Goal: Task Accomplishment & Management: Complete application form

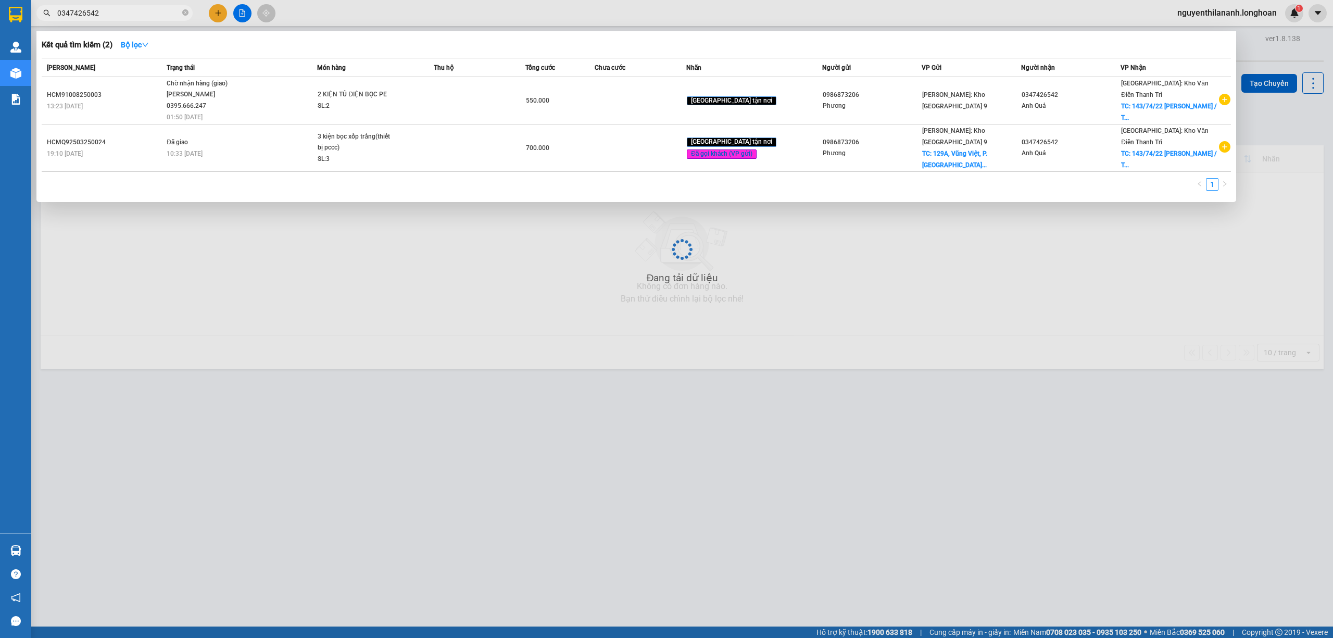
click at [117, 10] on input "0347426542" at bounding box center [118, 12] width 123 height 11
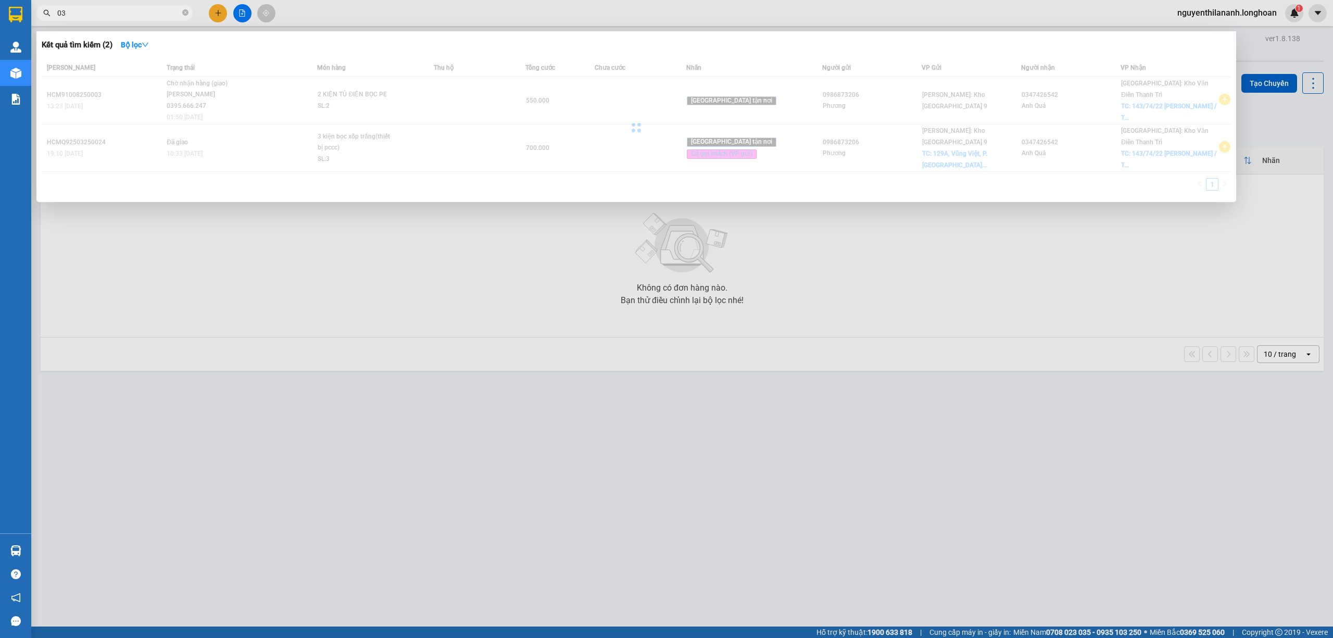
type input "0"
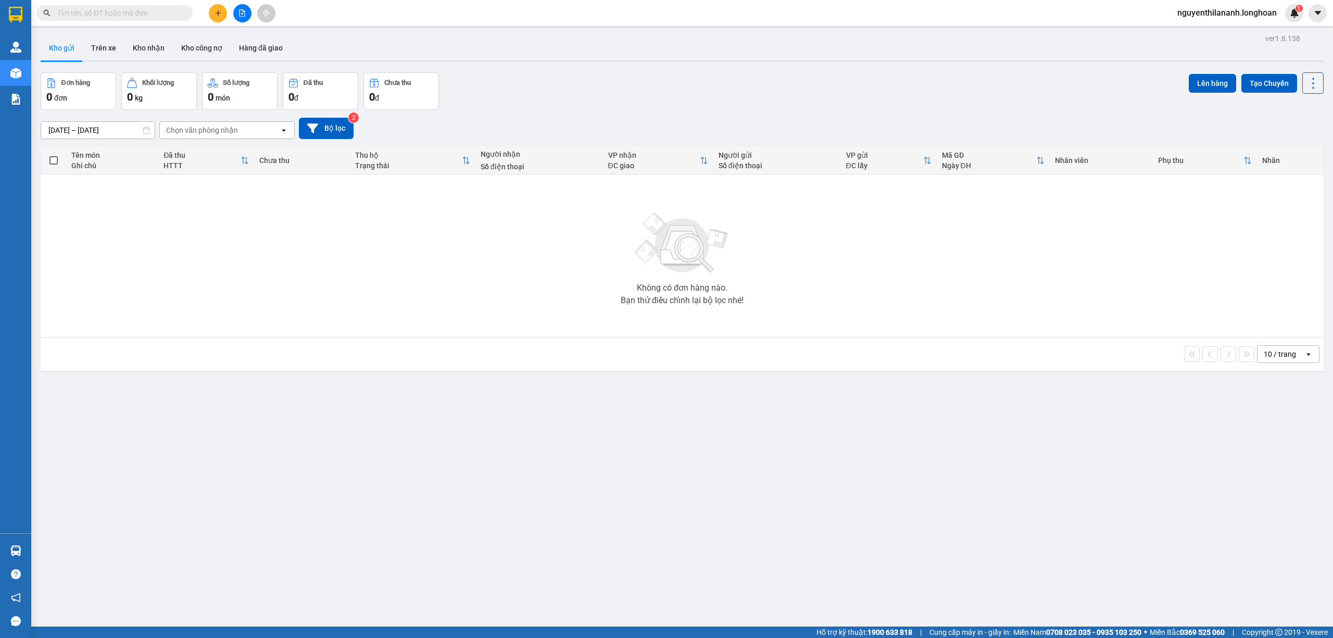
paste input "0347144637"
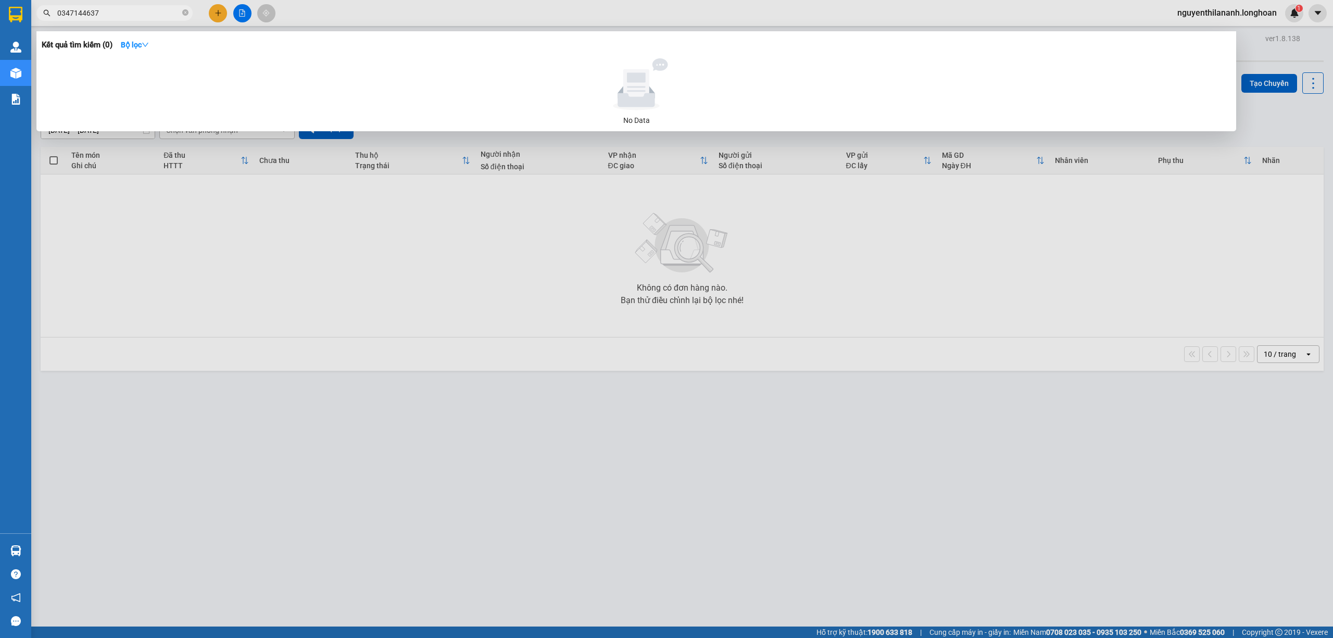
type input "0347144637"
click at [145, 15] on input "0347144637" at bounding box center [118, 12] width 123 height 11
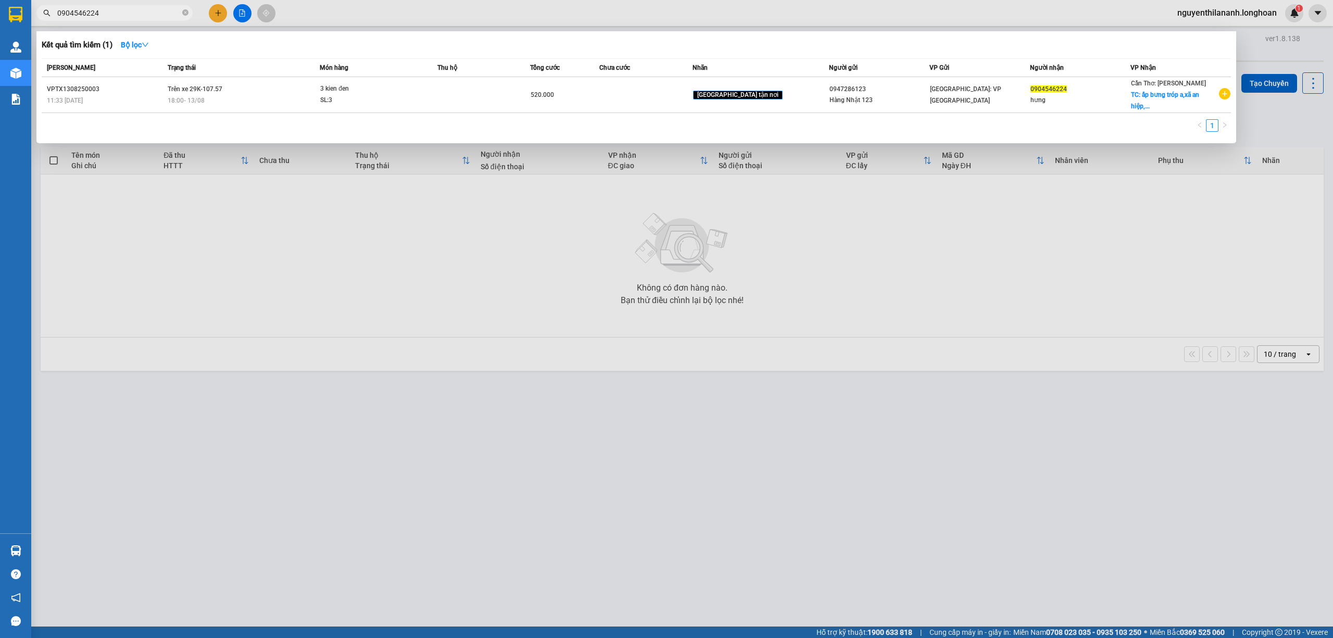
type input "0904546224"
click at [140, 17] on input "0904546224" at bounding box center [118, 12] width 123 height 11
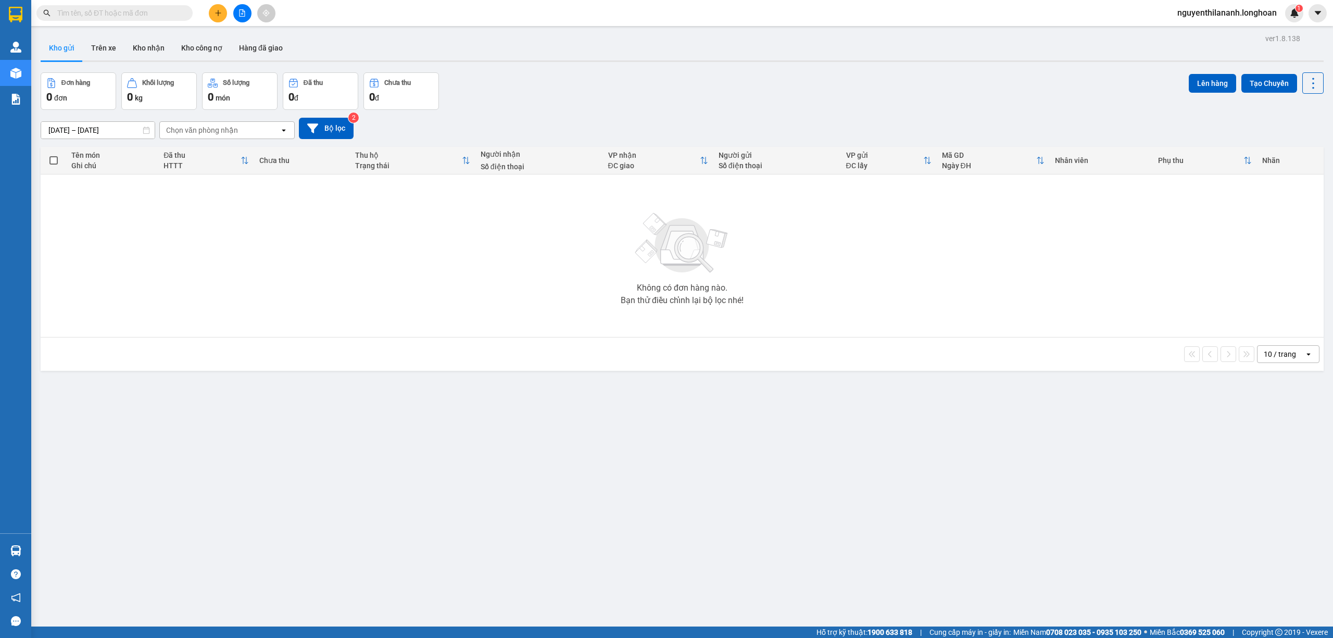
paste input "0868315706"
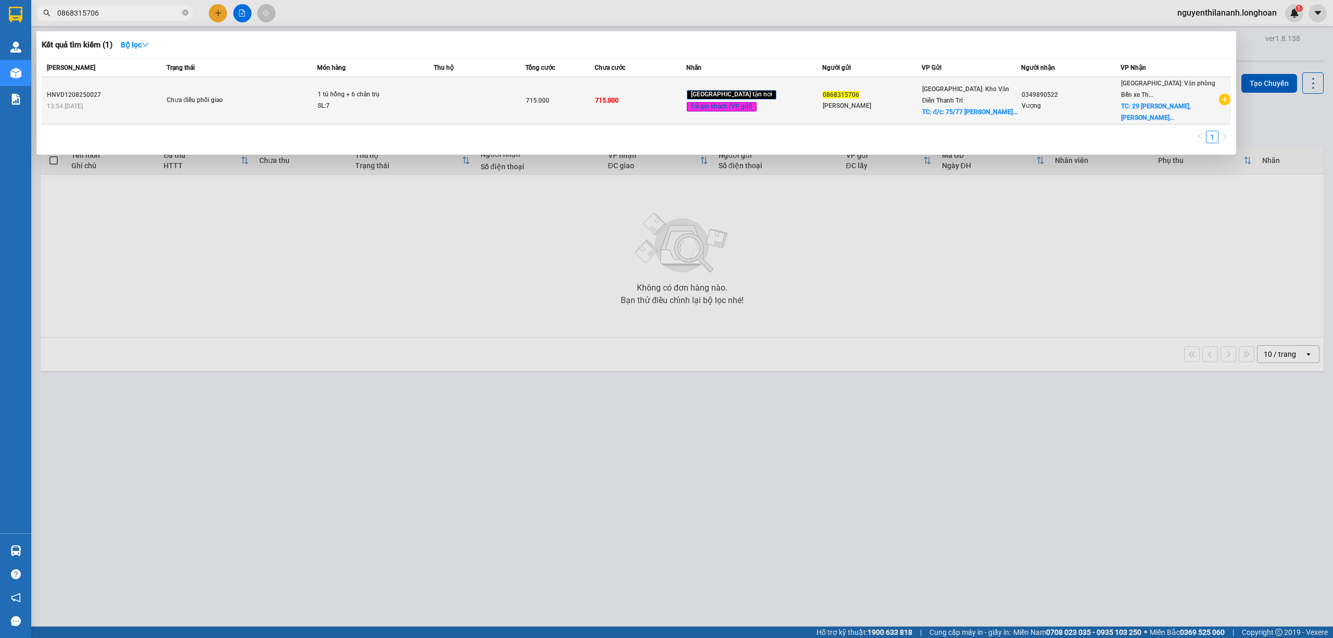
type input "0868315706"
click at [141, 102] on div "13:54 [DATE]" at bounding box center [105, 105] width 117 height 11
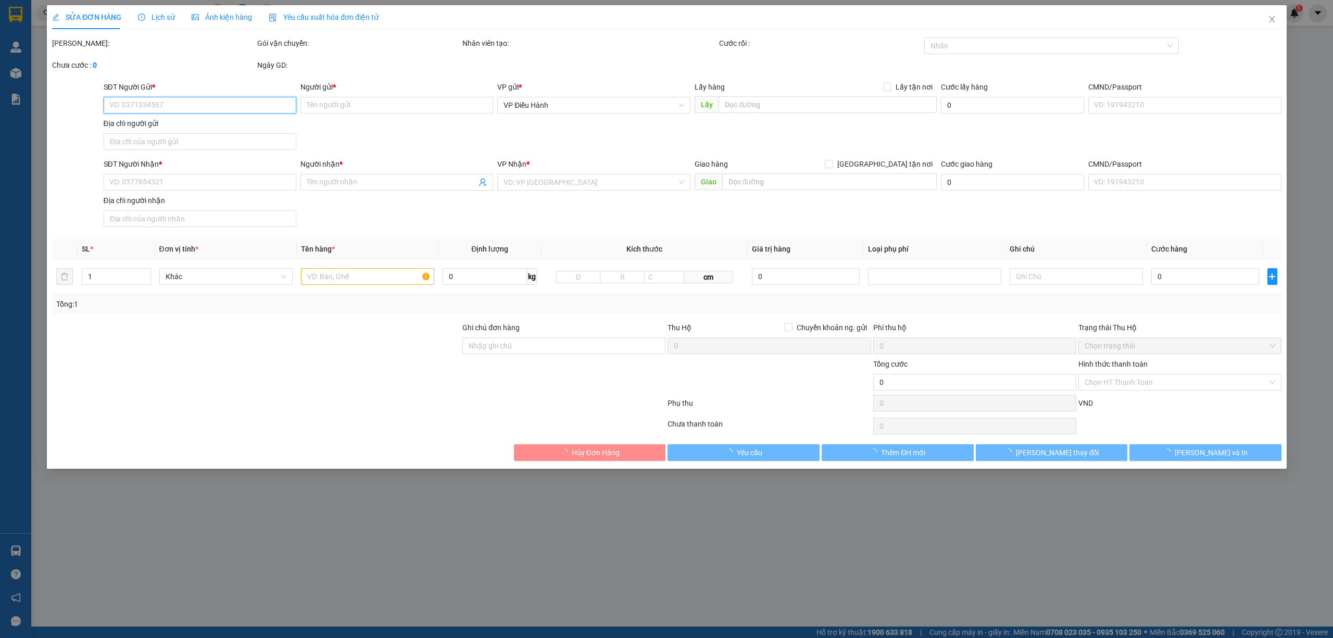
type input "0868315706"
type input "[PERSON_NAME]"
checkbox input "true"
type input "đ/c: 75/77 [PERSON_NAME], hn"
type input "0349890522"
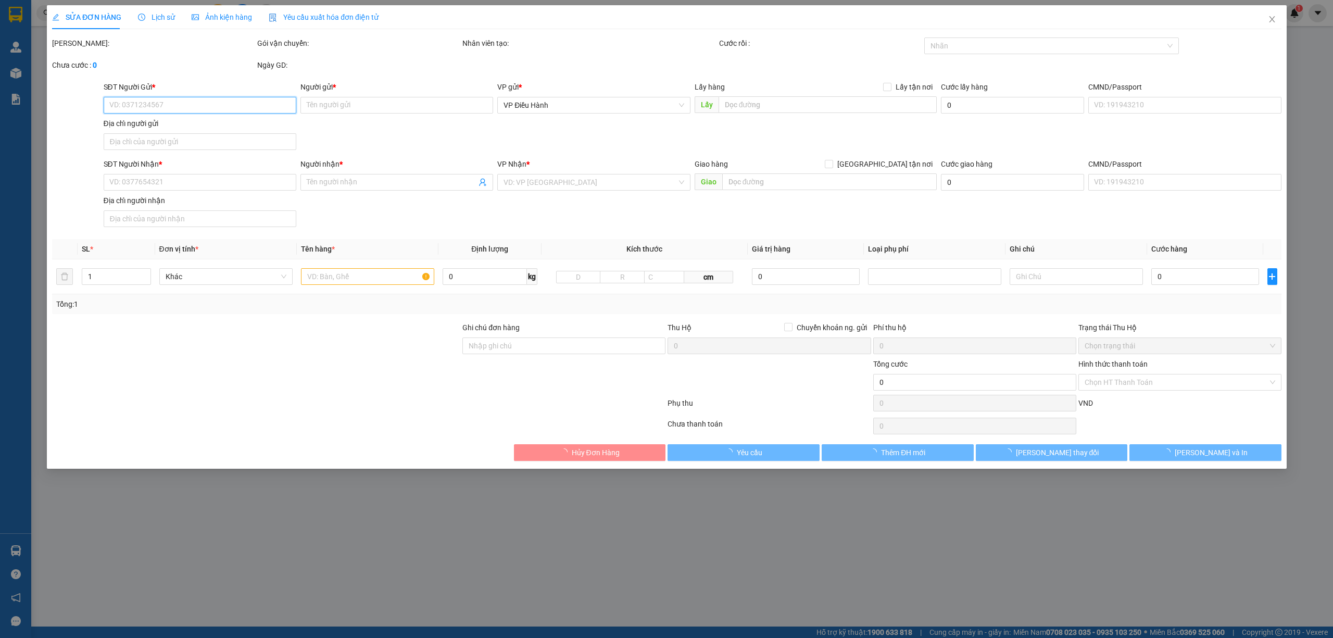
type input "Vượng"
checkbox input "true"
type input "29 [PERSON_NAME], [PERSON_NAME], HP"
type input "715.000"
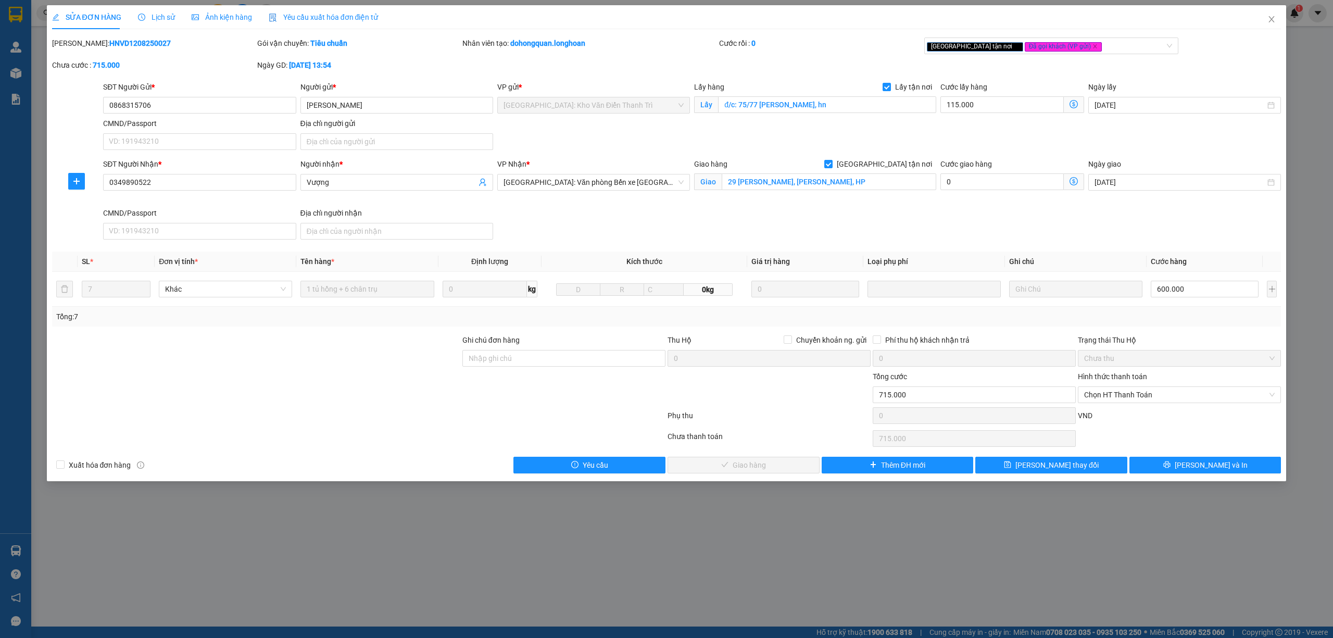
click at [154, 16] on span "Lịch sử" at bounding box center [156, 17] width 37 height 8
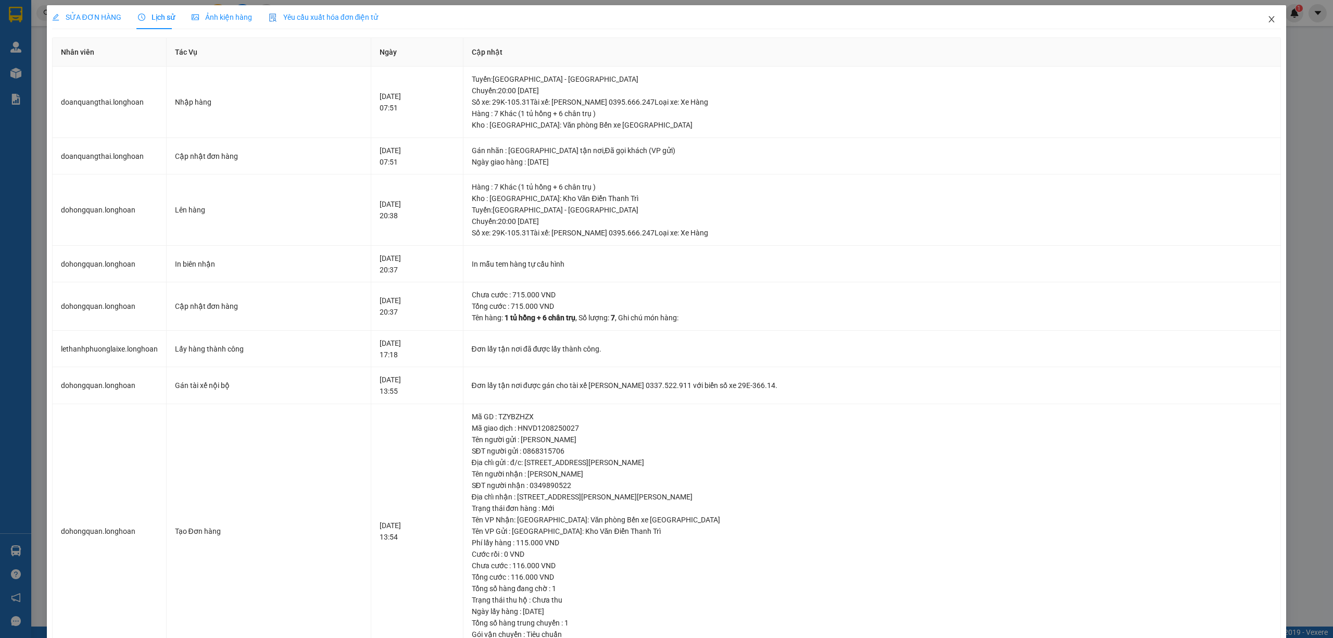
click at [1262, 15] on span "Close" at bounding box center [1271, 19] width 29 height 29
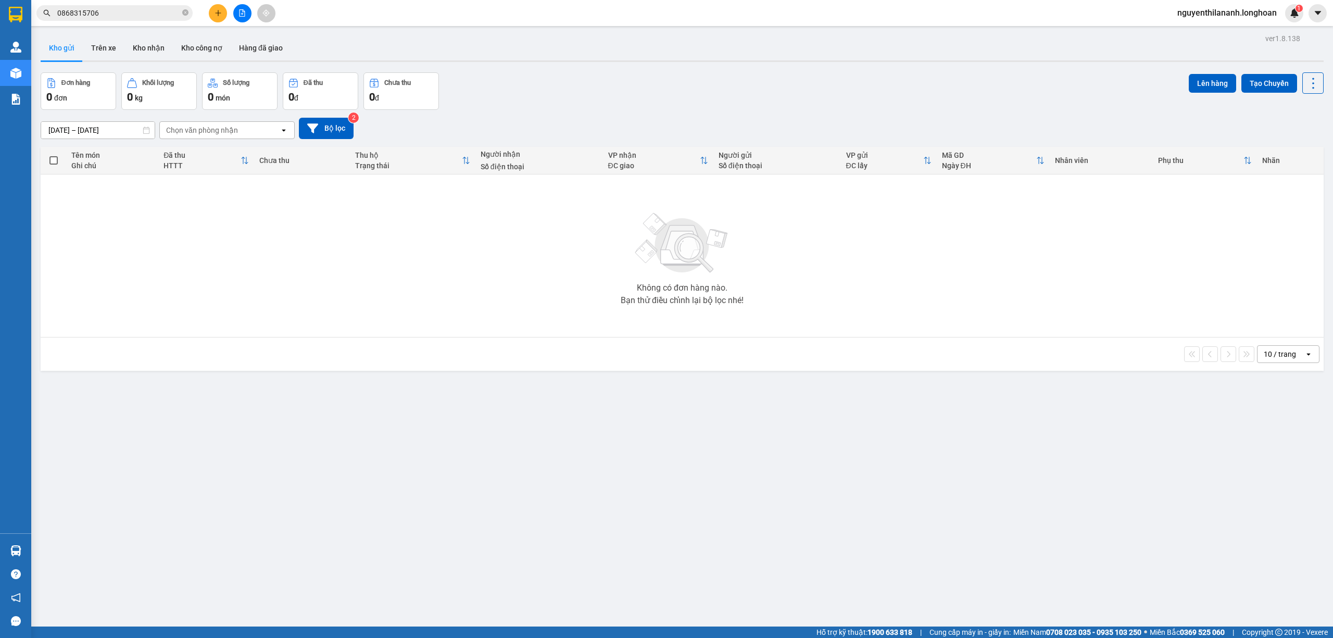
click at [121, 3] on div "Kết quả tìm kiếm ( 1 ) Bộ lọc Mã ĐH Trạng thái Món hàng Thu hộ Tổng cước Chưa c…" at bounding box center [666, 13] width 1333 height 26
click at [125, 21] on div "Kết quả tìm kiếm ( 1 ) Bộ lọc Mã ĐH Trạng thái Món hàng Thu hộ Tổng cước Chưa c…" at bounding box center [101, 13] width 203 height 18
click at [124, 15] on input "0868315706" at bounding box center [118, 12] width 123 height 11
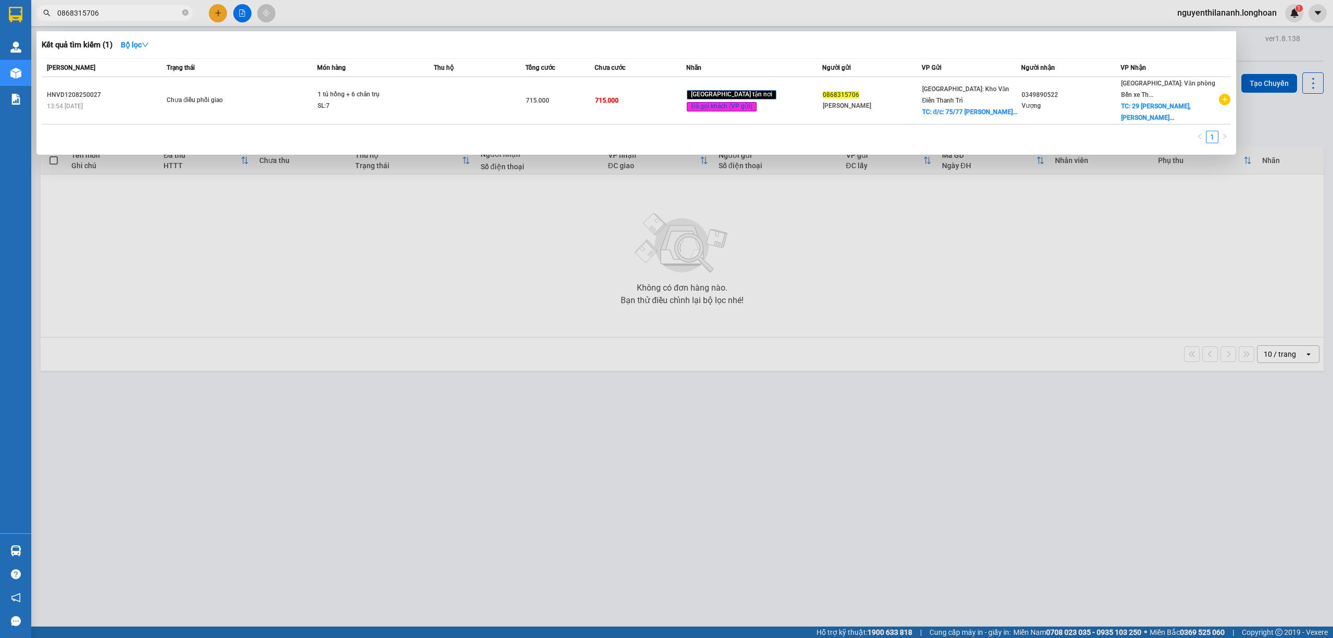
click at [124, 15] on input "0868315706" at bounding box center [118, 12] width 123 height 11
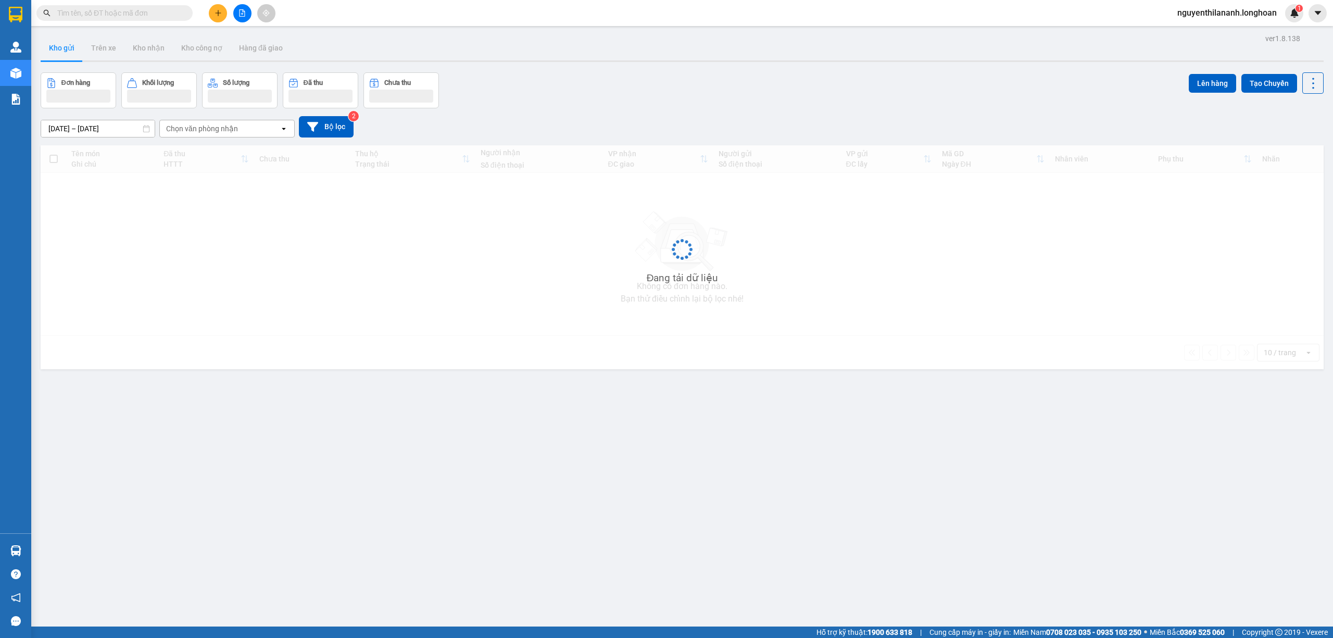
click at [151, 11] on input "text" at bounding box center [118, 12] width 123 height 11
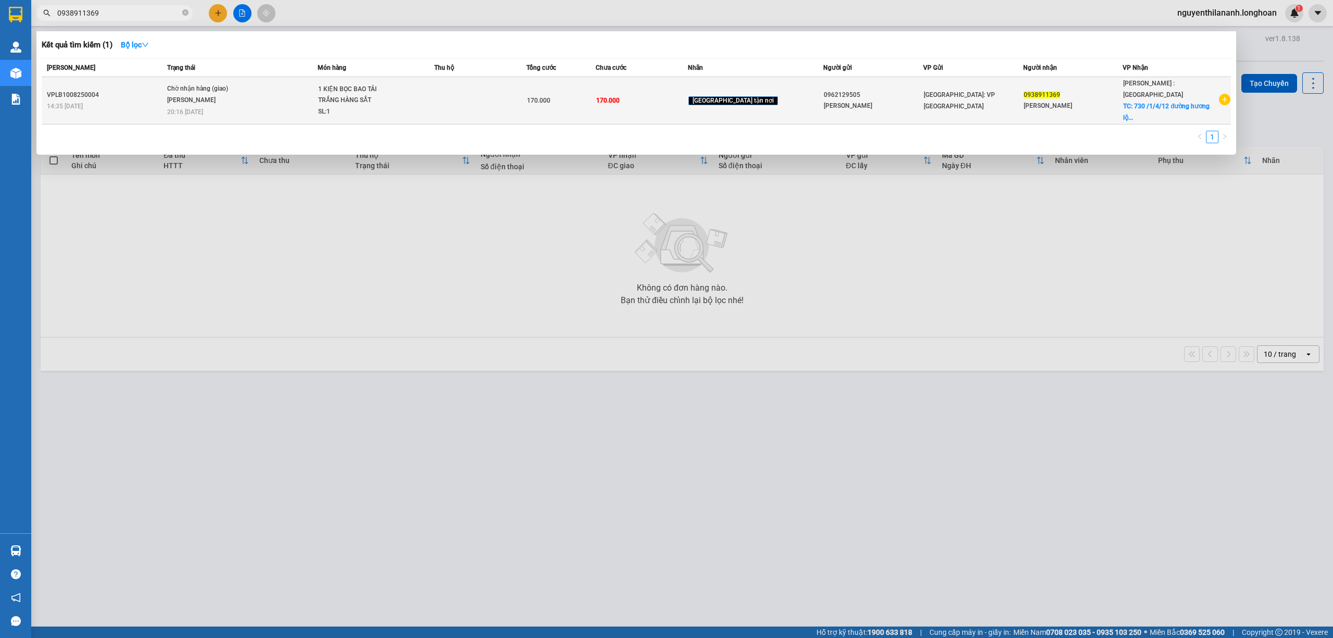
type input "0938911369"
click at [125, 90] on div "VPLB1008250004" at bounding box center [105, 95] width 117 height 11
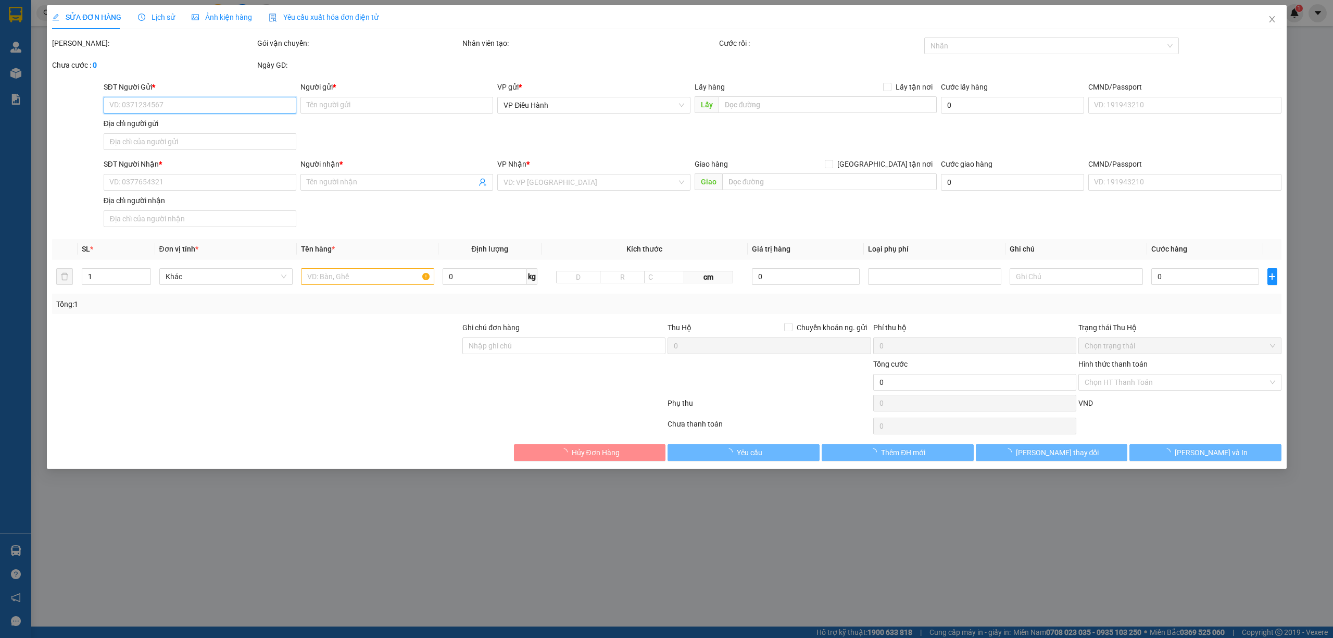
type input "0962129505"
type input "ANH SƠN"
type input "0938911369"
type input "ANH KIM"
checkbox input "true"
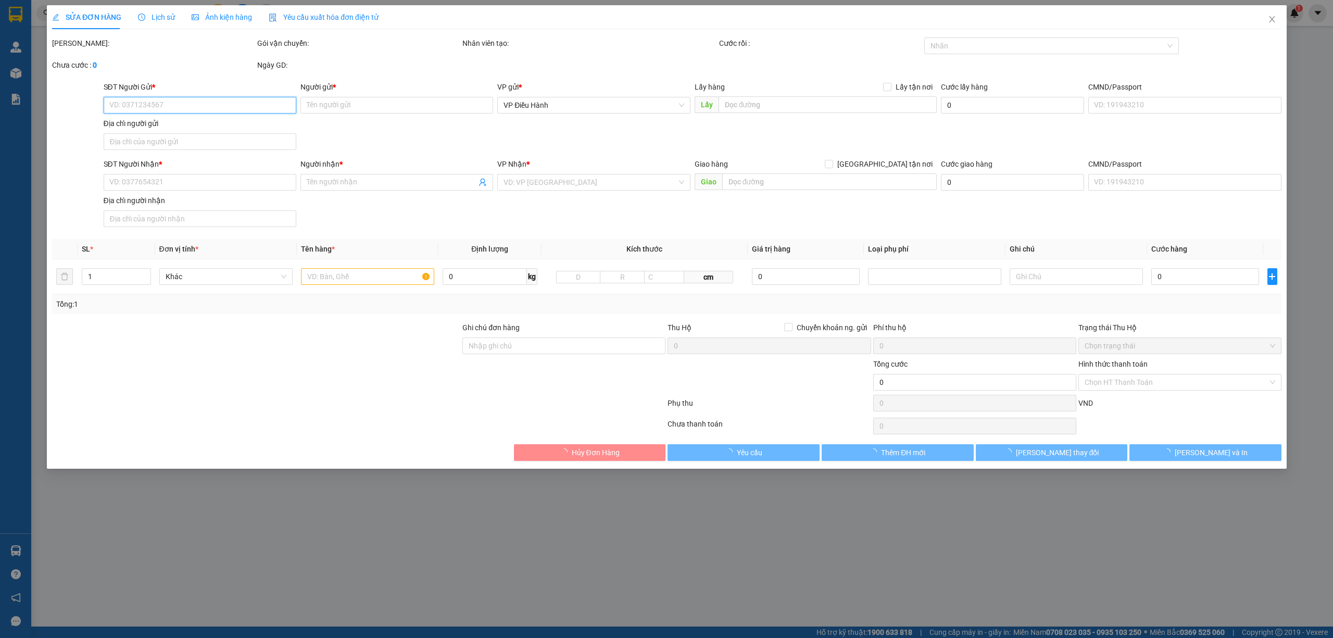
type input "730 /1/4/12 đường hương lộ 2, bình trị đông a, bình tân , hcm"
type input "170.000"
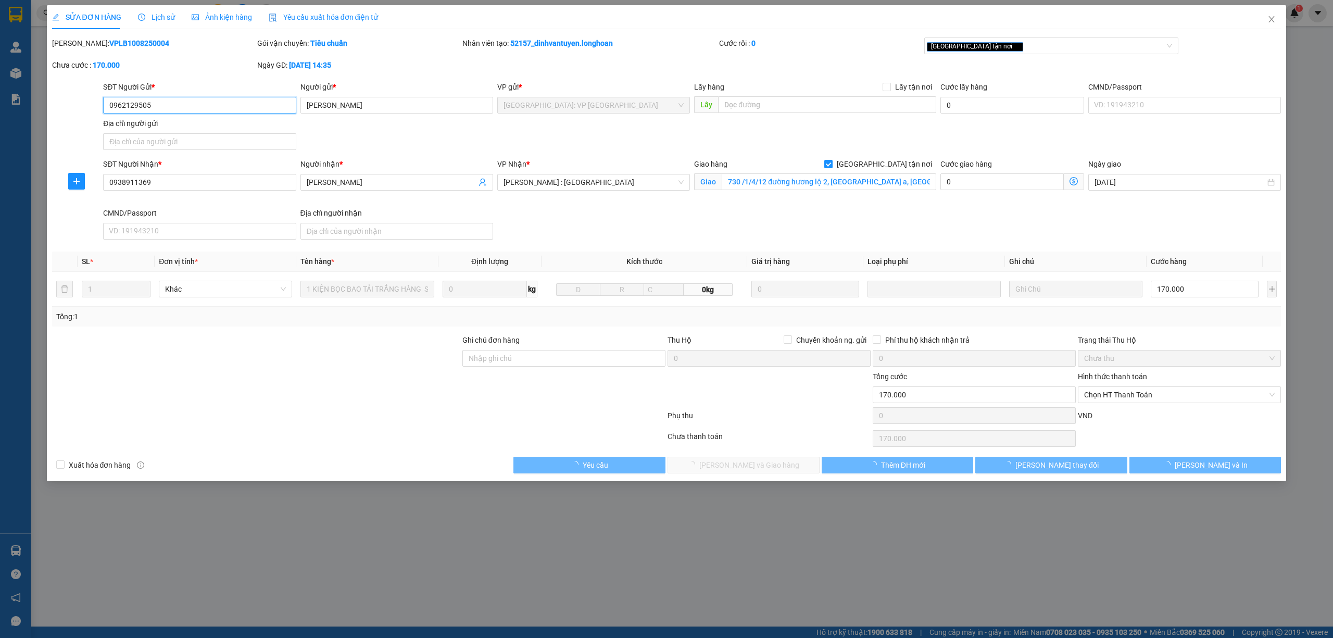
click at [146, 15] on span "Lịch sử" at bounding box center [156, 17] width 37 height 8
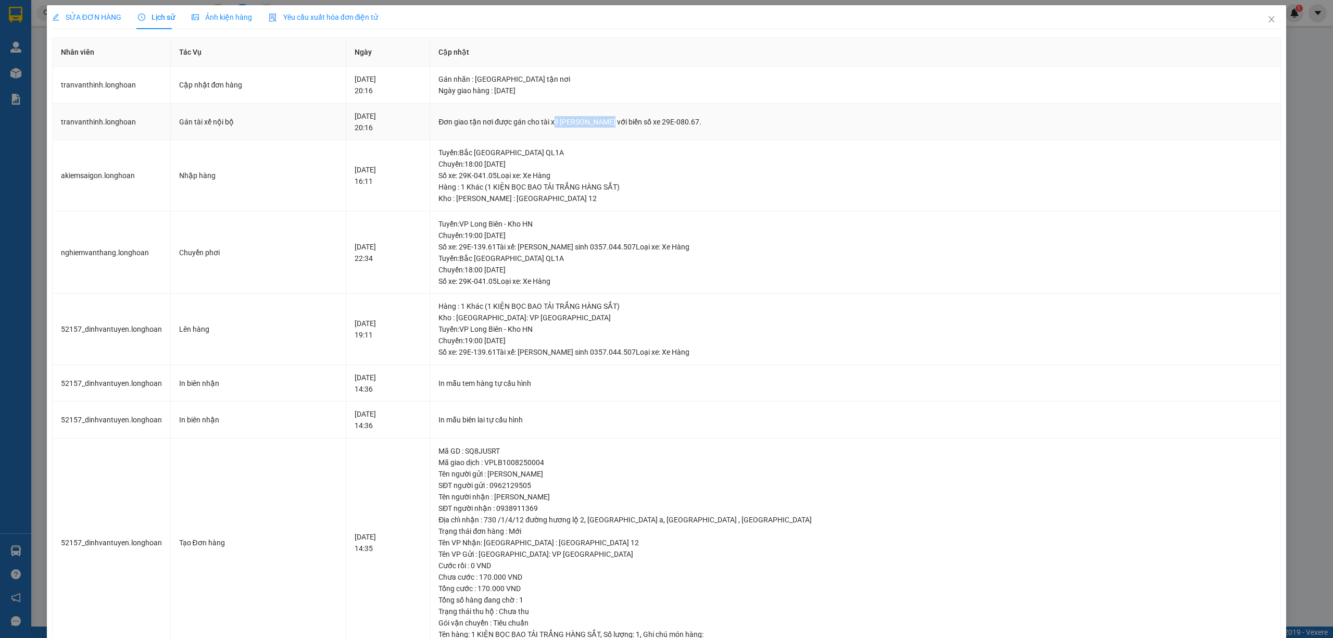
drag, startPoint x: 644, startPoint y: 118, endPoint x: 702, endPoint y: 119, distance: 57.8
click at [702, 119] on div "Đơn giao tận nơi được gán cho tài xế Nguyễn Văn Nghĩa với biển số xe 29E-080.67." at bounding box center [854, 121] width 833 height 11
click at [746, 168] on div "Tuyến : Bắc Trung Nam QL1A Chuyến: 18:00 ngày 11-08-2025 Số xe: 29K-041.05 Loại…" at bounding box center [854, 164] width 833 height 34
click at [91, 19] on span "SỬA ĐƠN HÀNG" at bounding box center [86, 17] width 69 height 8
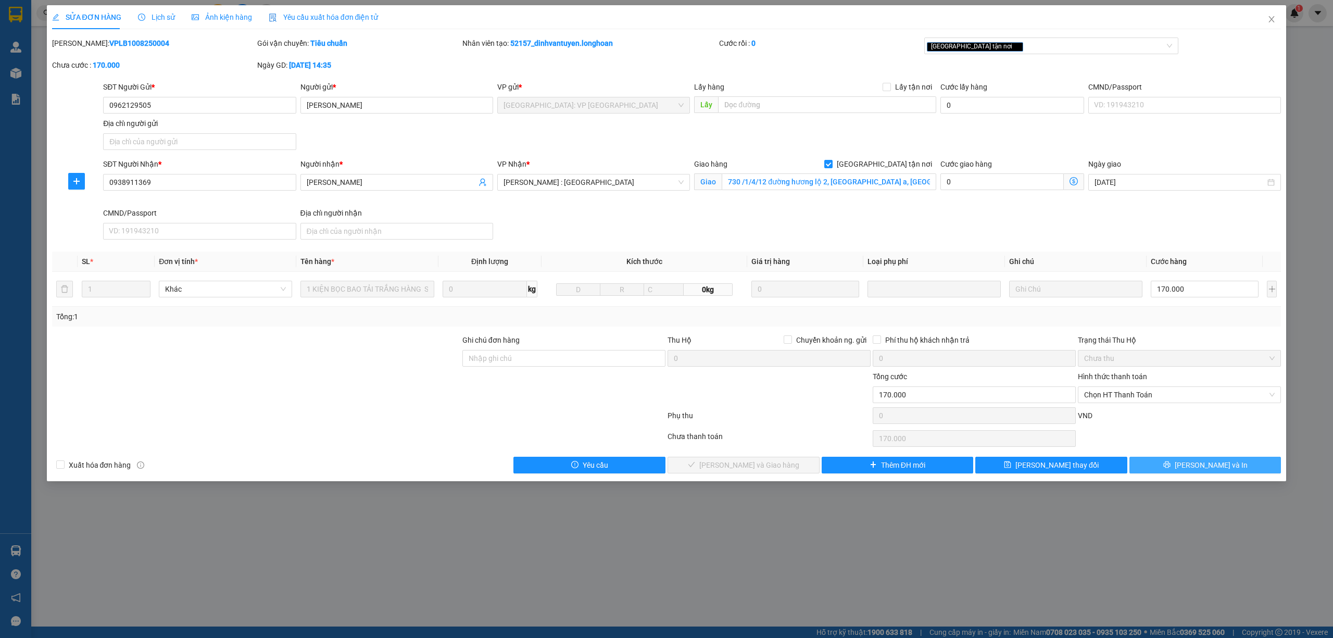
click at [1214, 469] on span "[PERSON_NAME] và In" at bounding box center [1210, 464] width 73 height 11
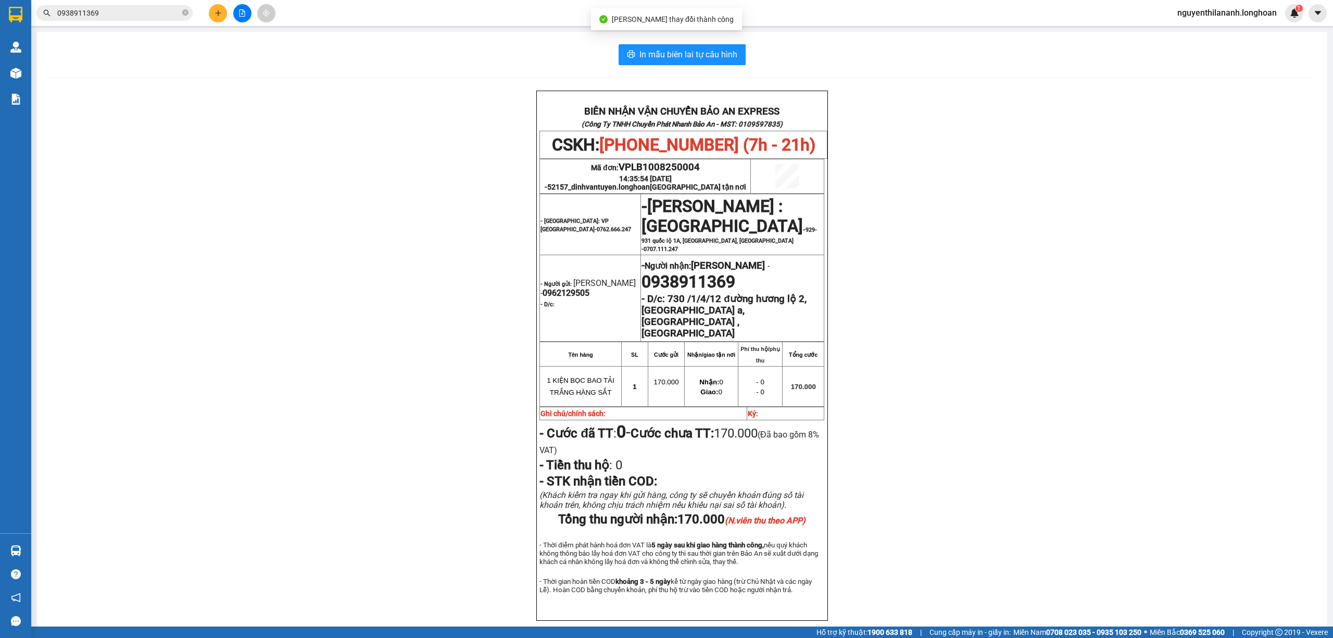
click at [992, 442] on div "BIÊN NHẬN VẬN CHUYỂN BẢO AN EXPRESS (Công Ty TNHH Chuyển Phát Nhanh Bảo An - MS…" at bounding box center [681, 368] width 1265 height 555
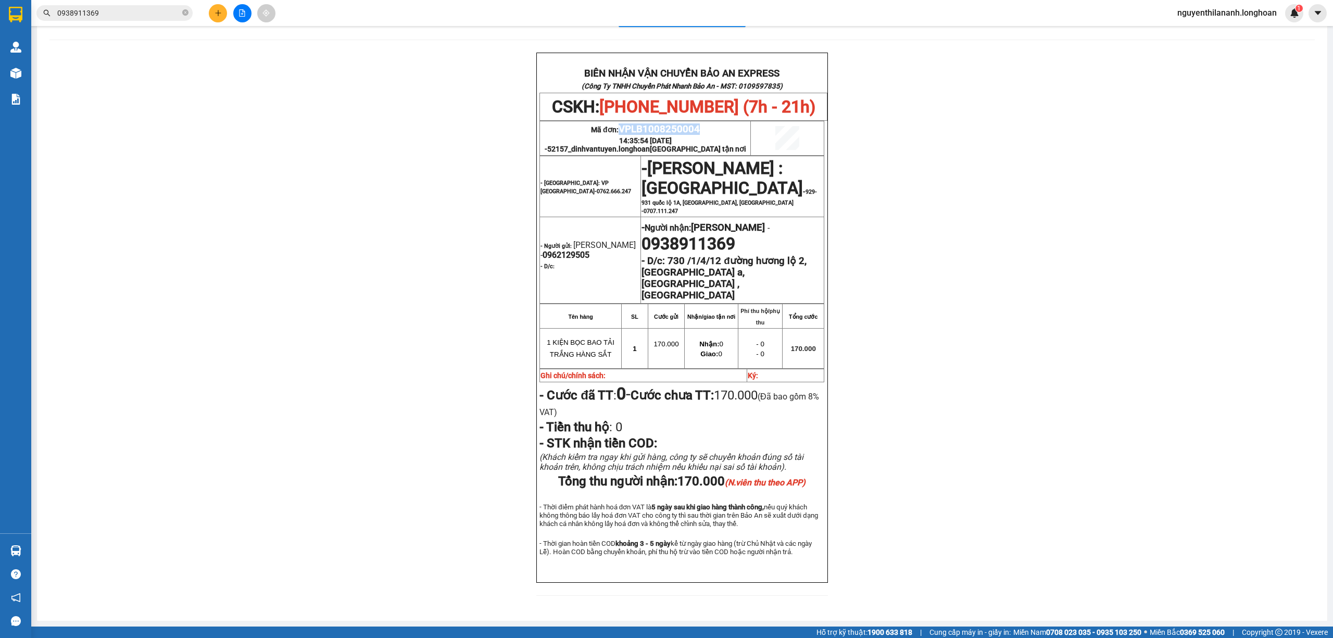
drag, startPoint x: 710, startPoint y: 119, endPoint x: 617, endPoint y: 119, distance: 93.2
click at [617, 123] on p "Mã đơn: VPLB1008250004" at bounding box center [644, 128] width 209 height 11
copy span "VPLB1008250004"
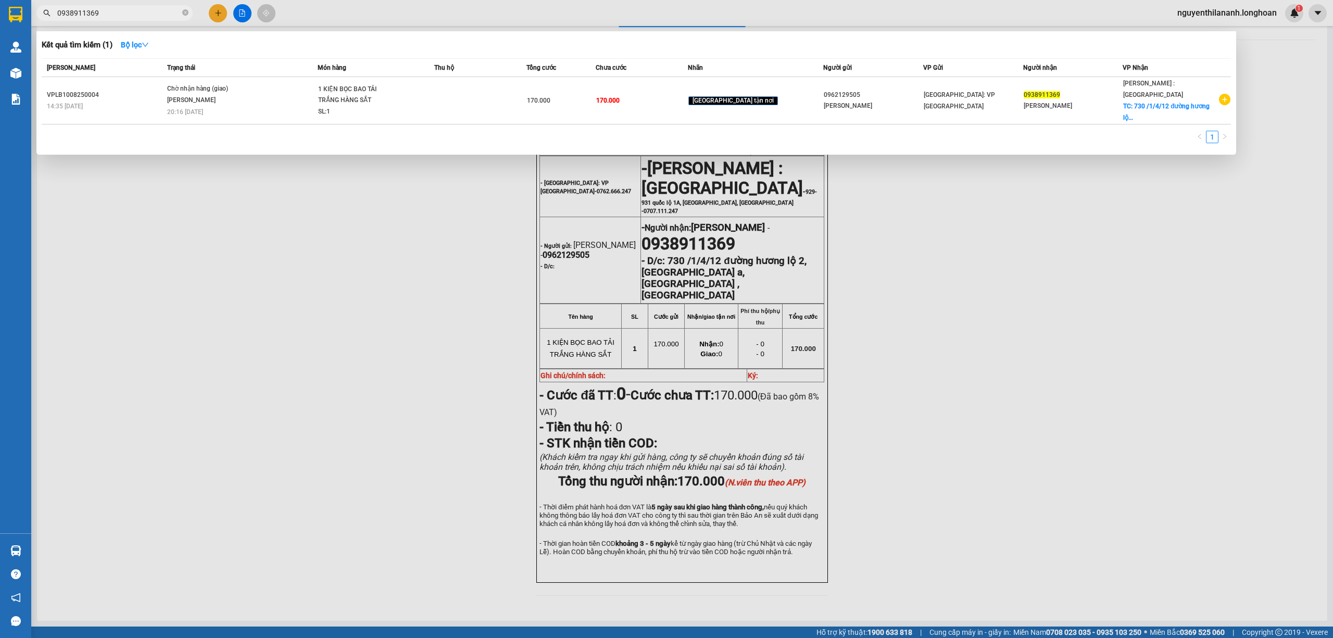
click at [136, 12] on input "0938911369" at bounding box center [118, 12] width 123 height 11
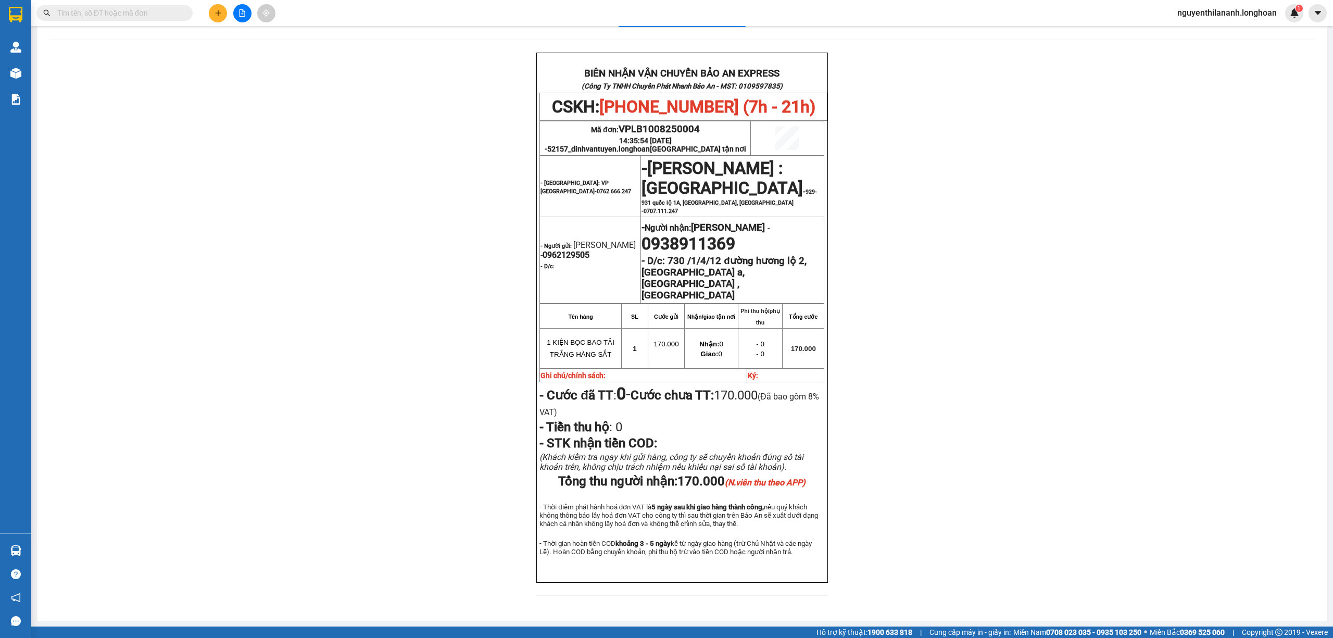
paste input "0918256336"
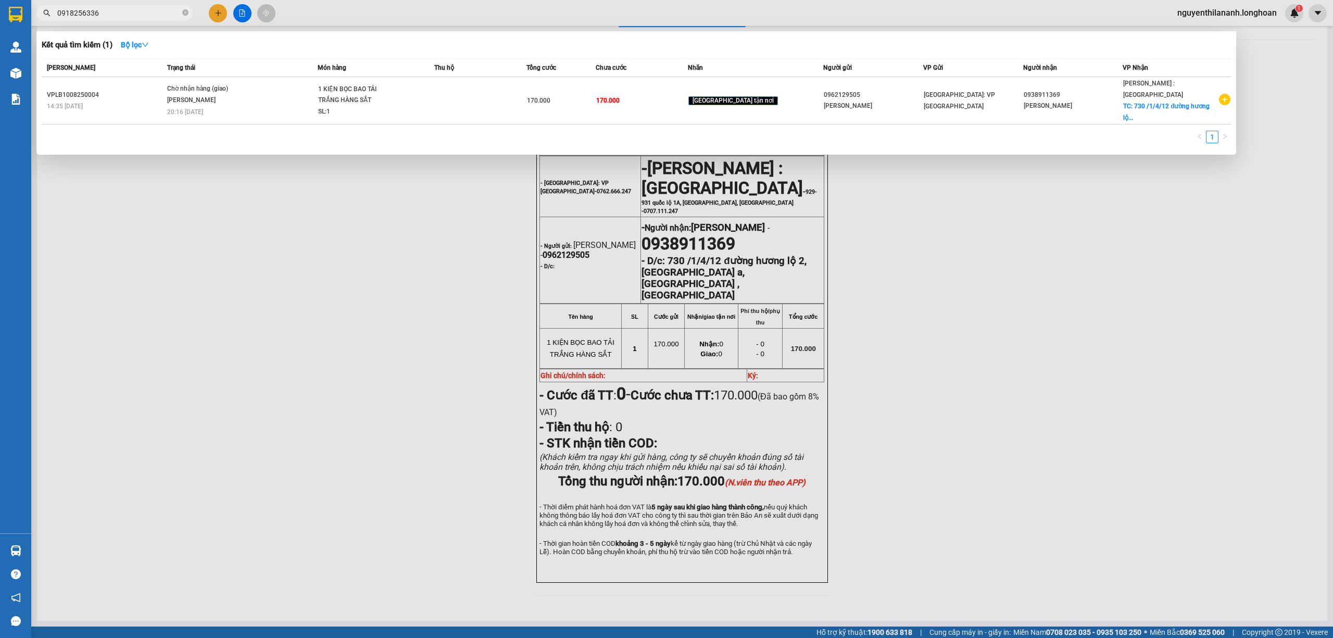
type input "0918256336"
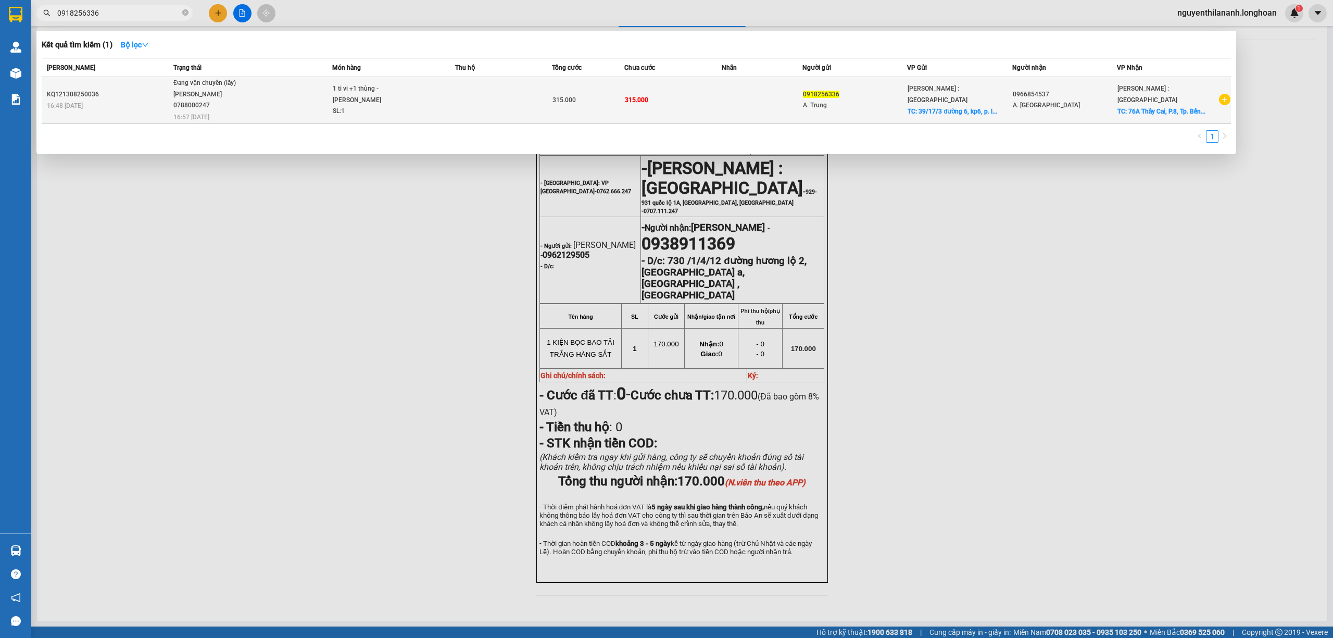
click at [137, 100] on div "16:48 - 13/08" at bounding box center [108, 105] width 123 height 11
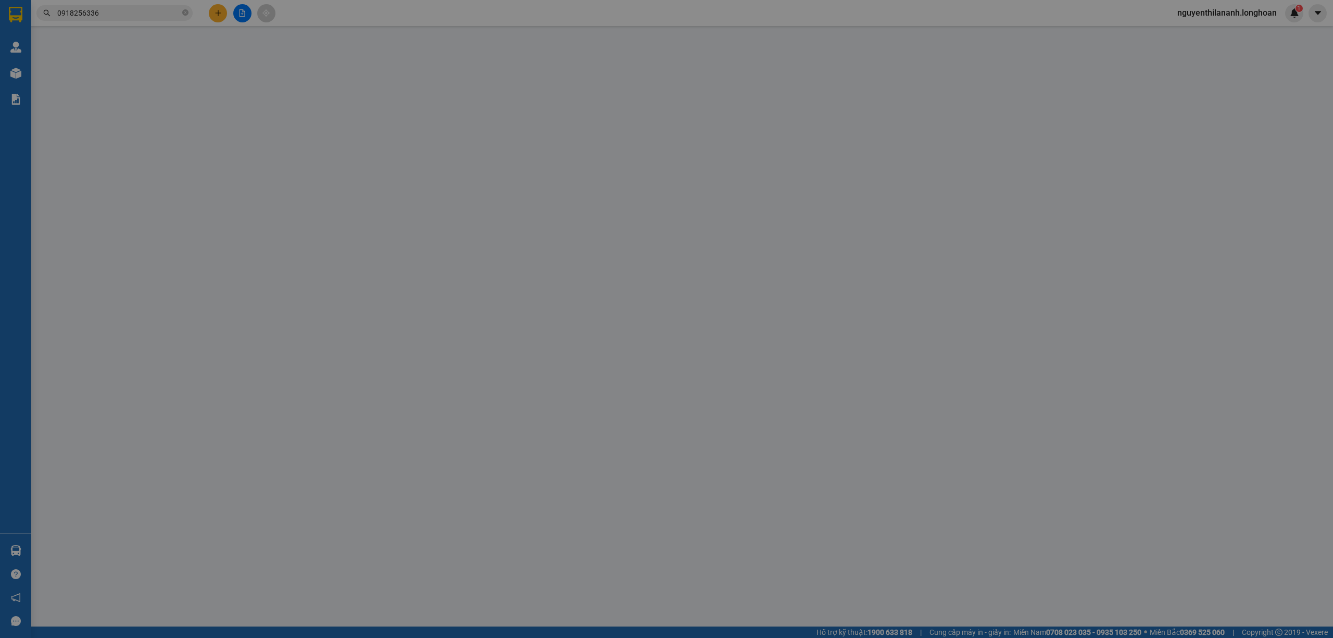
type input "0918256336"
type input "A. Trung"
checkbox input "true"
type input "39/17/3 đường 6, kp6, p. linh tây, thủ đức"
type input "0966854537"
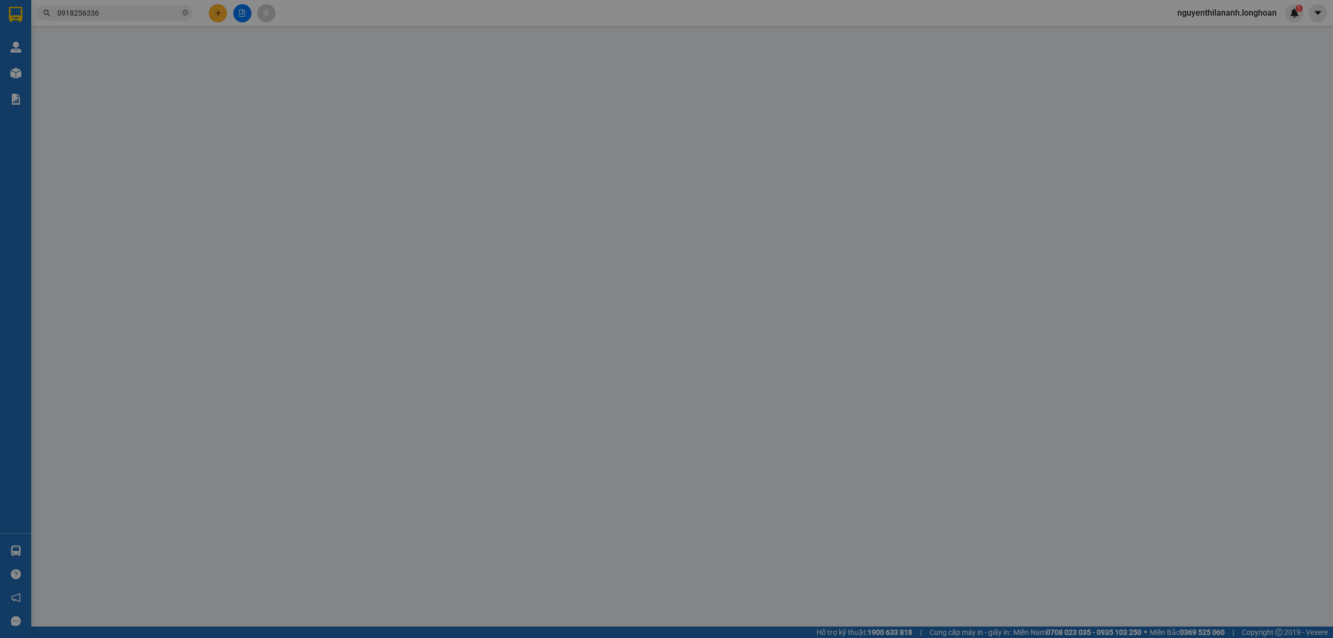
type input "A. Điền"
checkbox input "true"
type input "76A Thầy Cai, P.8, Tp. Bến tre"
type input "315.000"
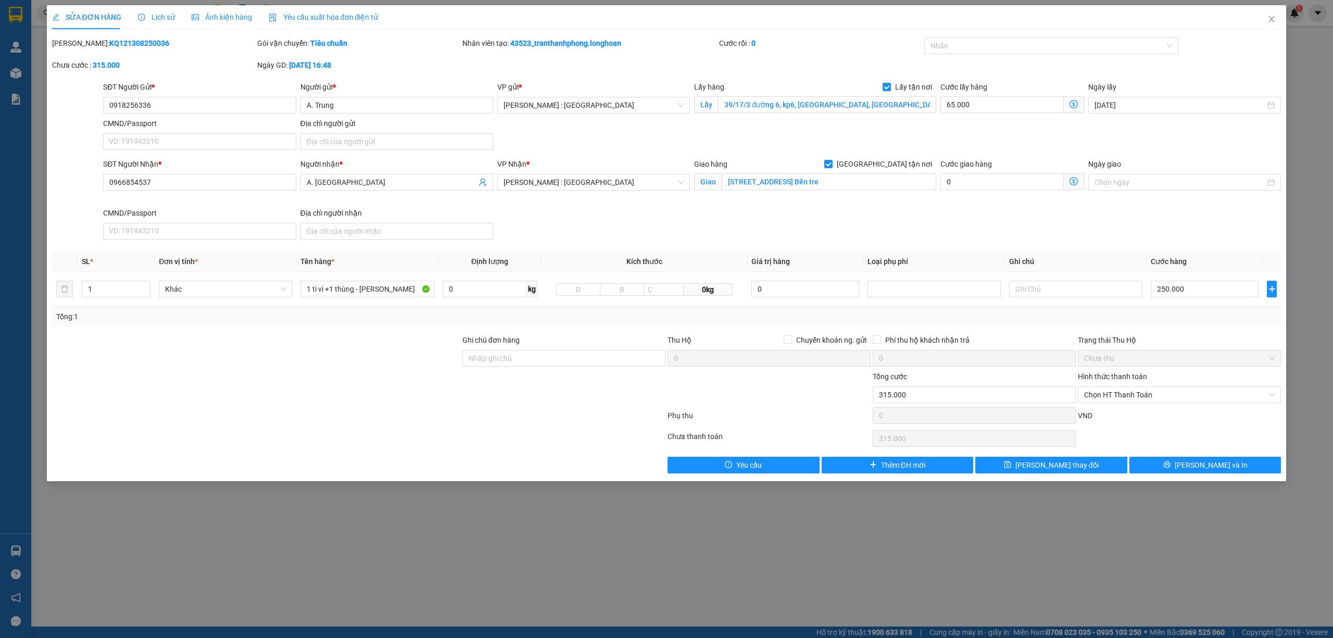
click at [163, 15] on span "Lịch sử" at bounding box center [156, 17] width 37 height 8
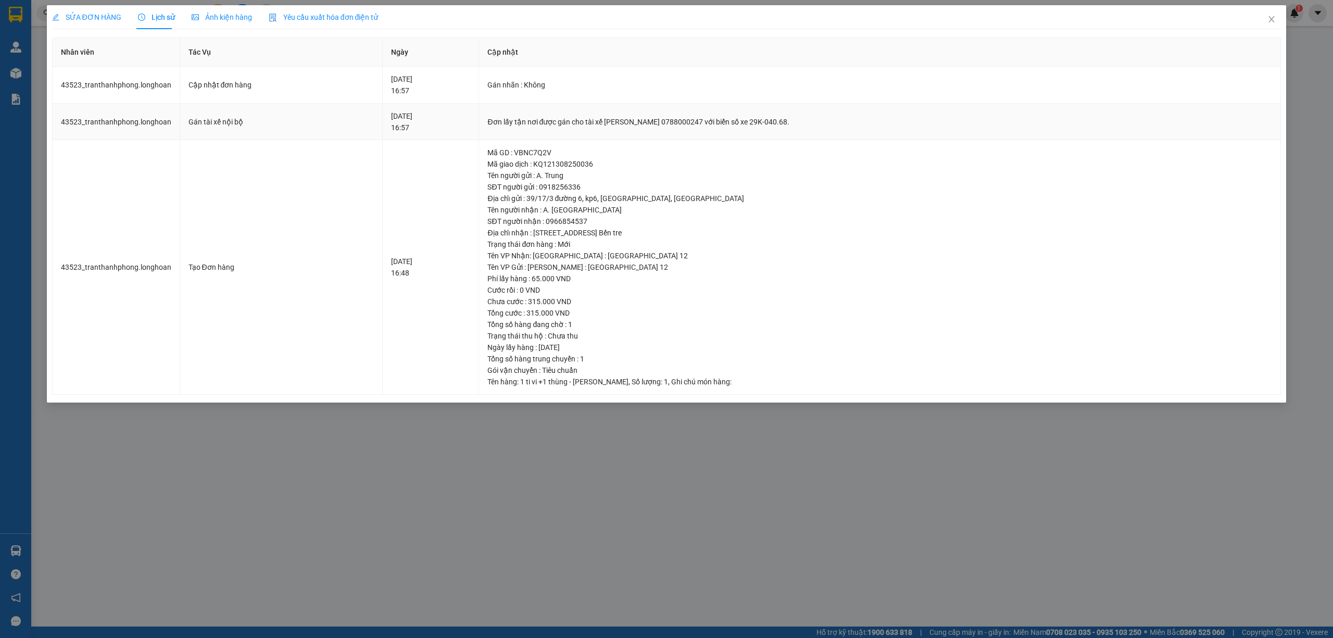
drag, startPoint x: 581, startPoint y: 120, endPoint x: 829, endPoint y: 113, distance: 247.9
click at [829, 113] on td "Đơn lấy tận nơi được gán cho tài xế NGUYỄN THIỆN THANH TÙNG 0788000247 với biển…" at bounding box center [880, 122] width 802 height 37
copy div "tài xế NGUYỄN THIỆN THANH TÙNG 0788000247 với biển số xe 29K-040.68."
click at [1269, 21] on icon "close" at bounding box center [1271, 19] width 8 height 8
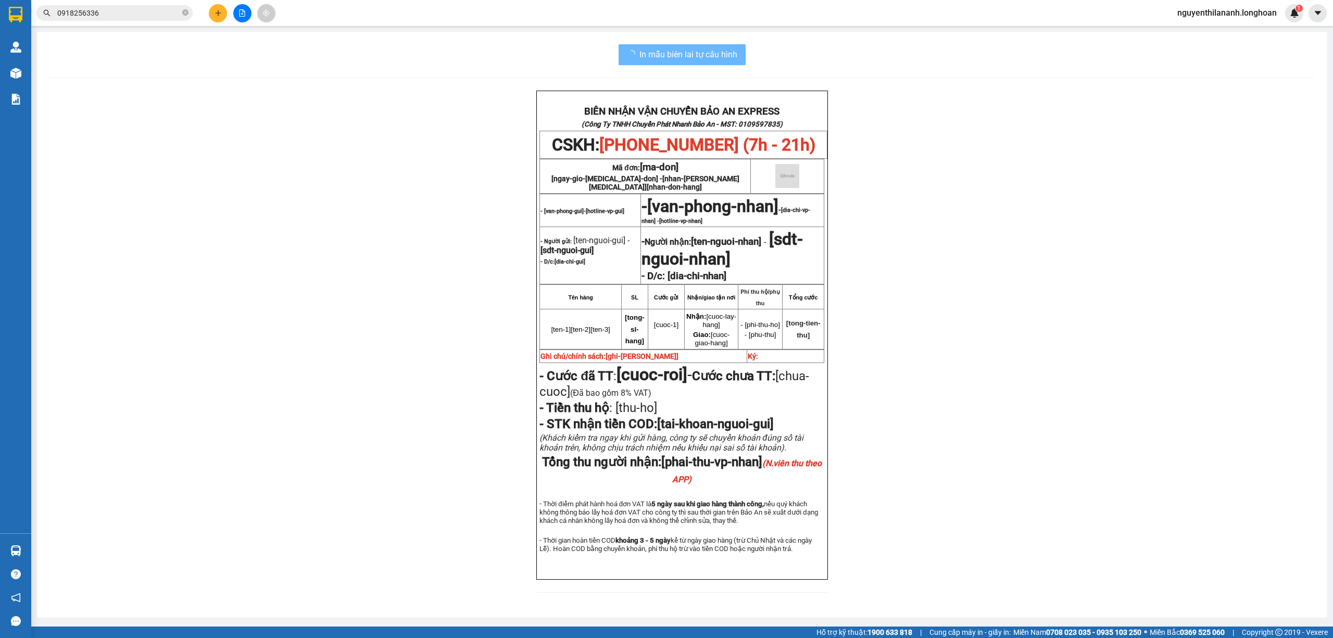
click at [117, 15] on input "0918256336" at bounding box center [118, 12] width 123 height 11
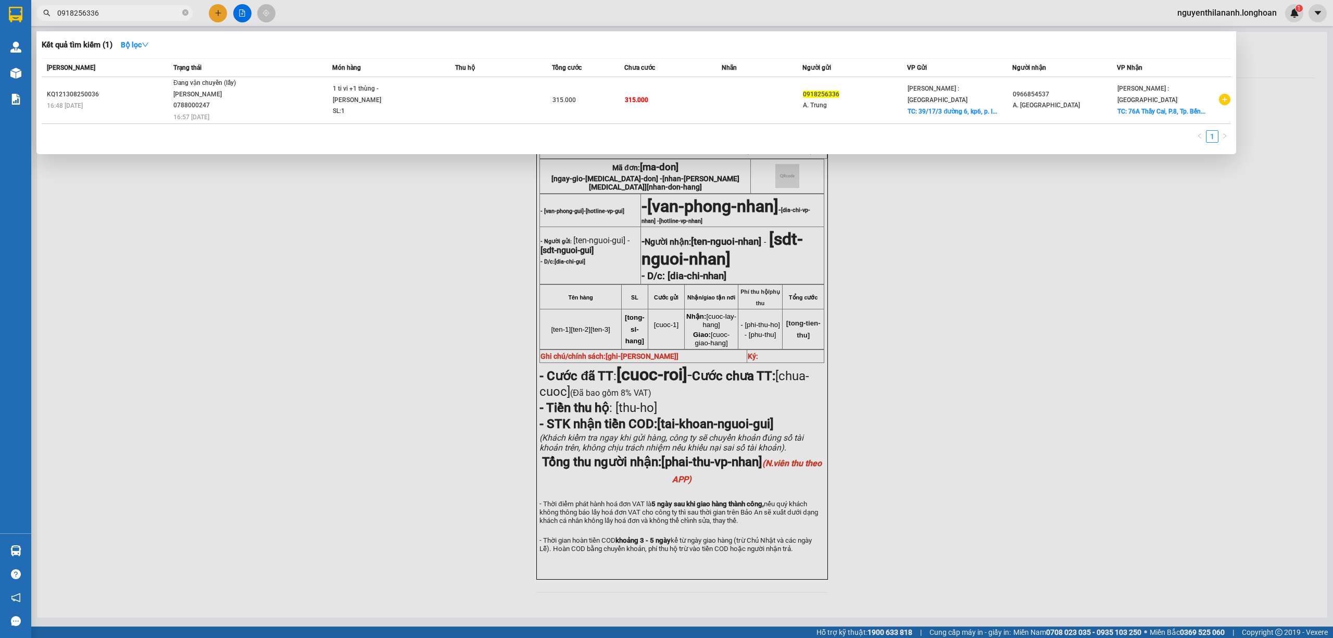
click at [117, 15] on input "0918256336" at bounding box center [118, 12] width 123 height 11
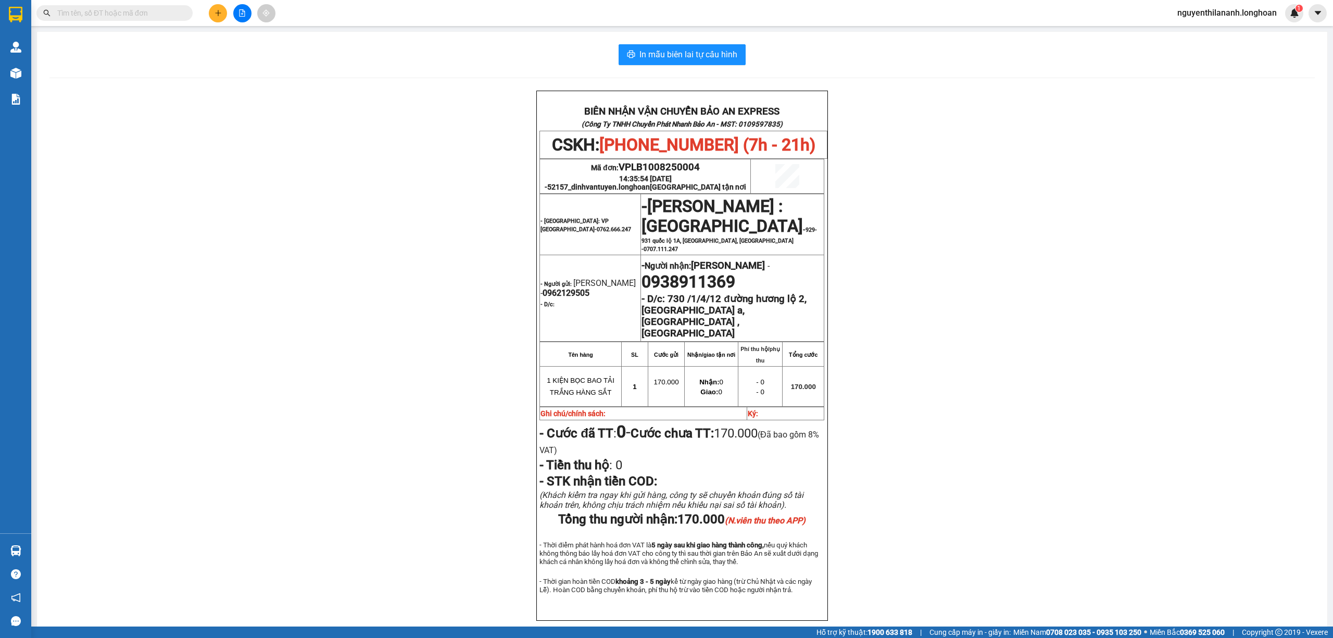
paste input "0918256336"
type input "0918256336"
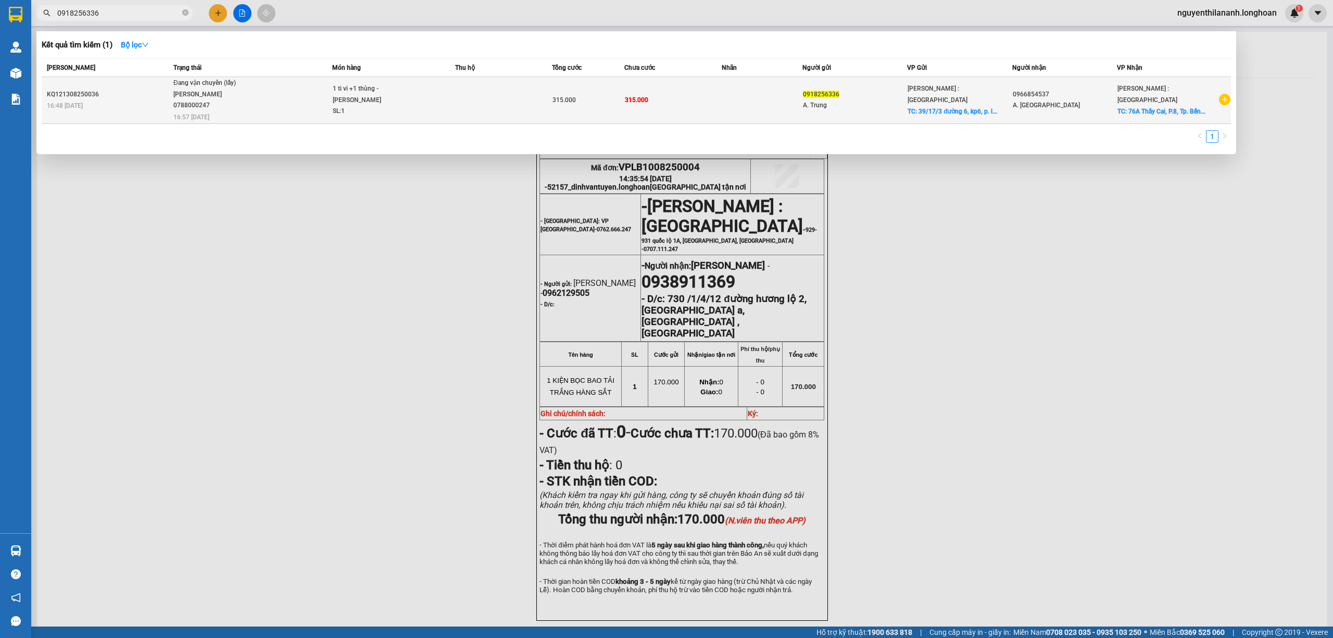
click at [120, 98] on div "KQ121308250036" at bounding box center [108, 94] width 123 height 11
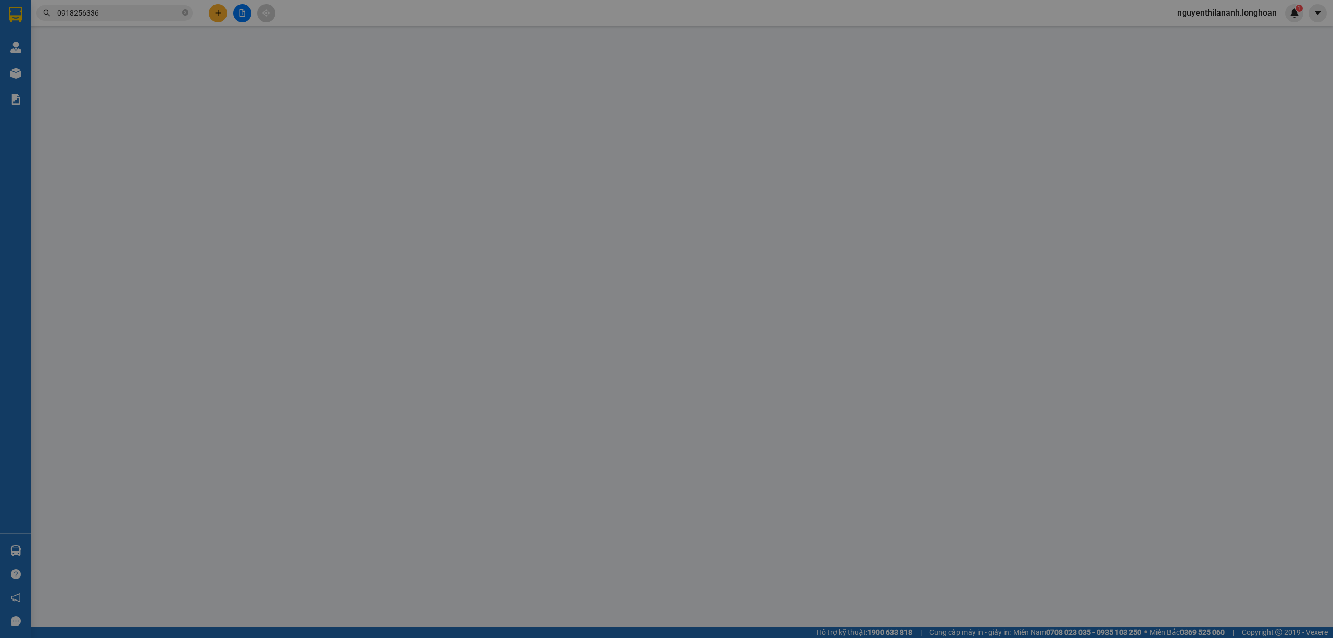
type input "0918256336"
type input "A. Trung"
checkbox input "true"
type input "39/17/3 đường 6, kp6, p. linh tây, thủ đức"
type input "0966854537"
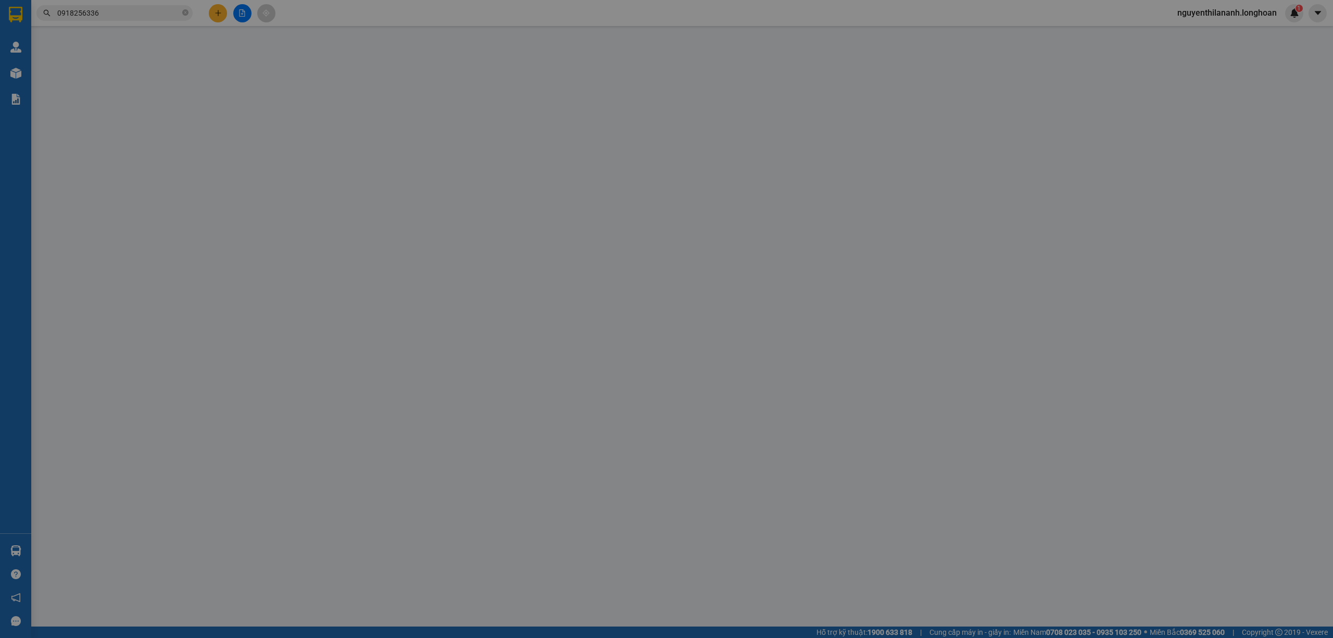
type input "A. Điền"
checkbox input "true"
type input "76A Thầy Cai, P.8, Tp. Bến tre"
type input "315.000"
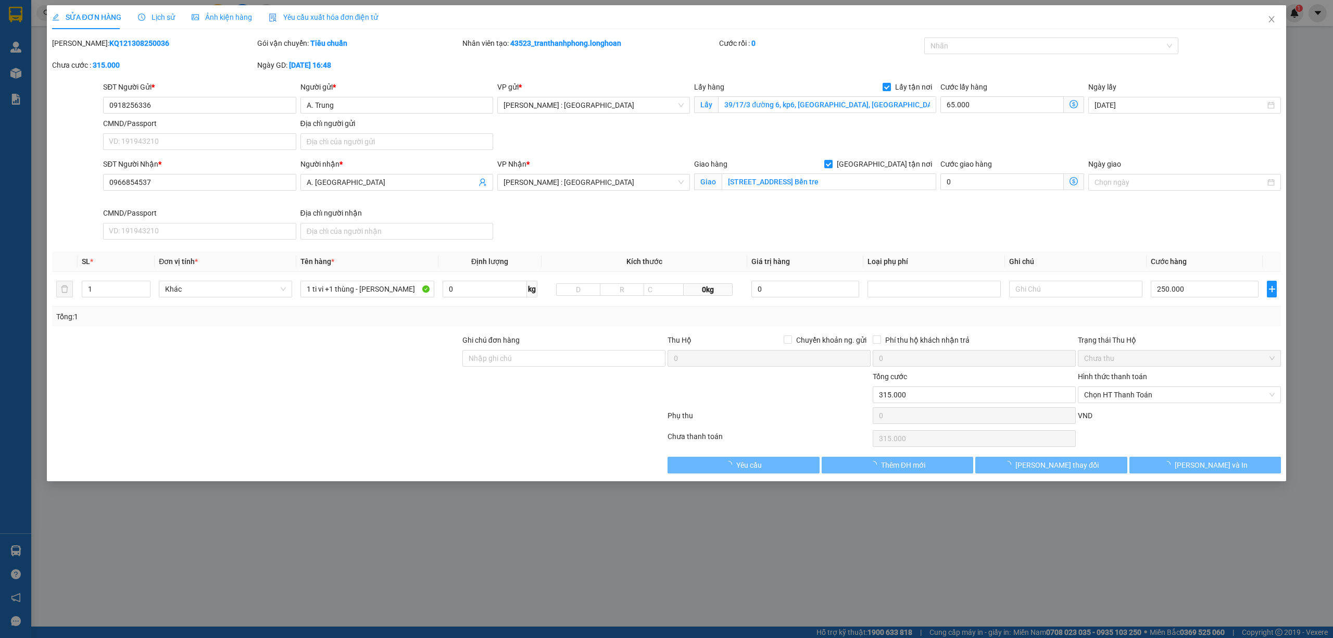
click at [156, 16] on span "Lịch sử" at bounding box center [156, 17] width 37 height 8
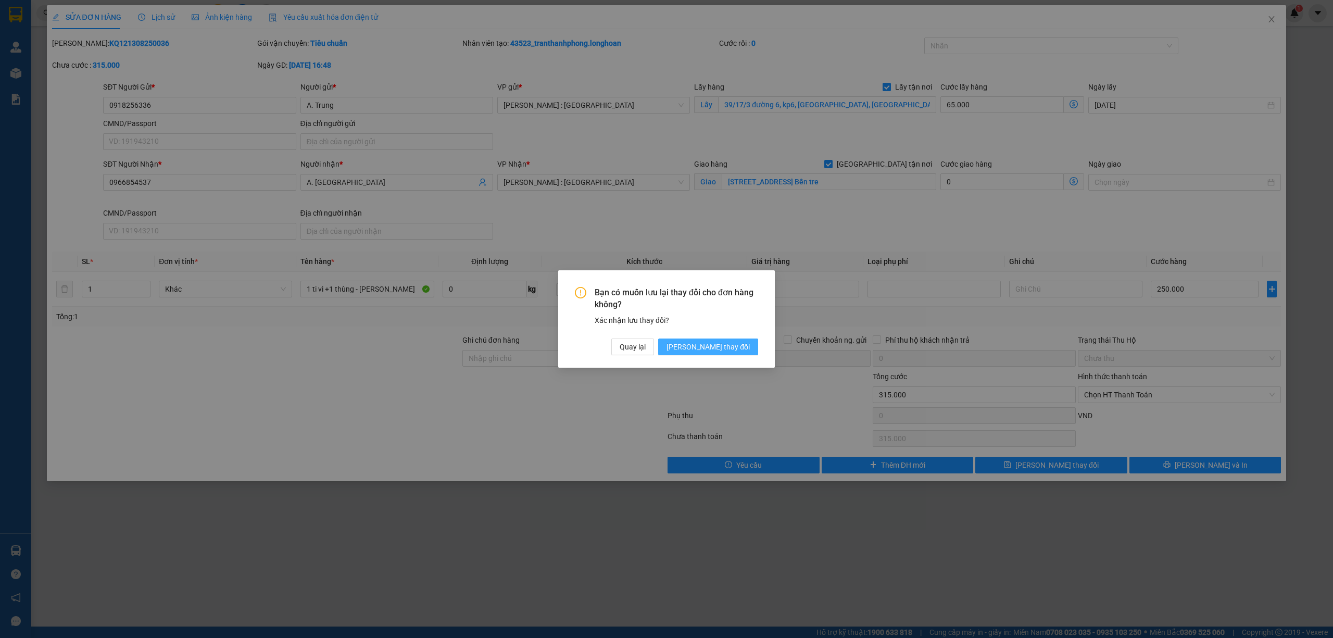
click at [723, 349] on span "[PERSON_NAME] thay đổi" at bounding box center [707, 346] width 83 height 11
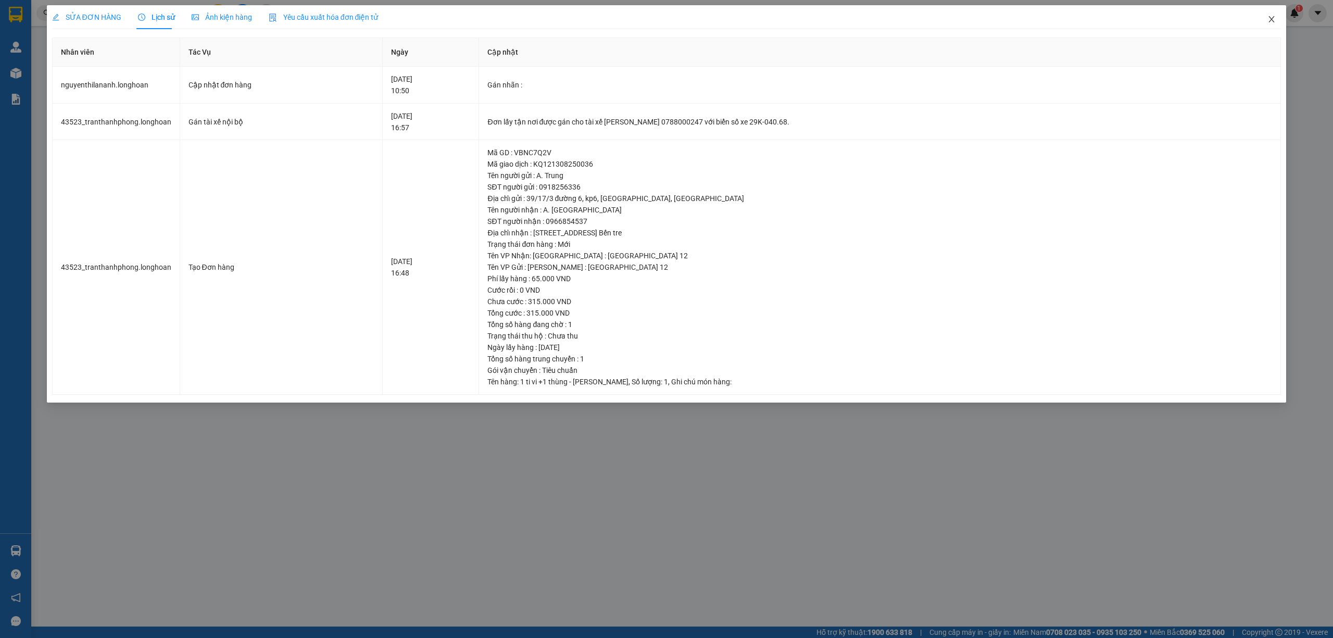
click at [1269, 20] on icon "close" at bounding box center [1271, 19] width 8 height 8
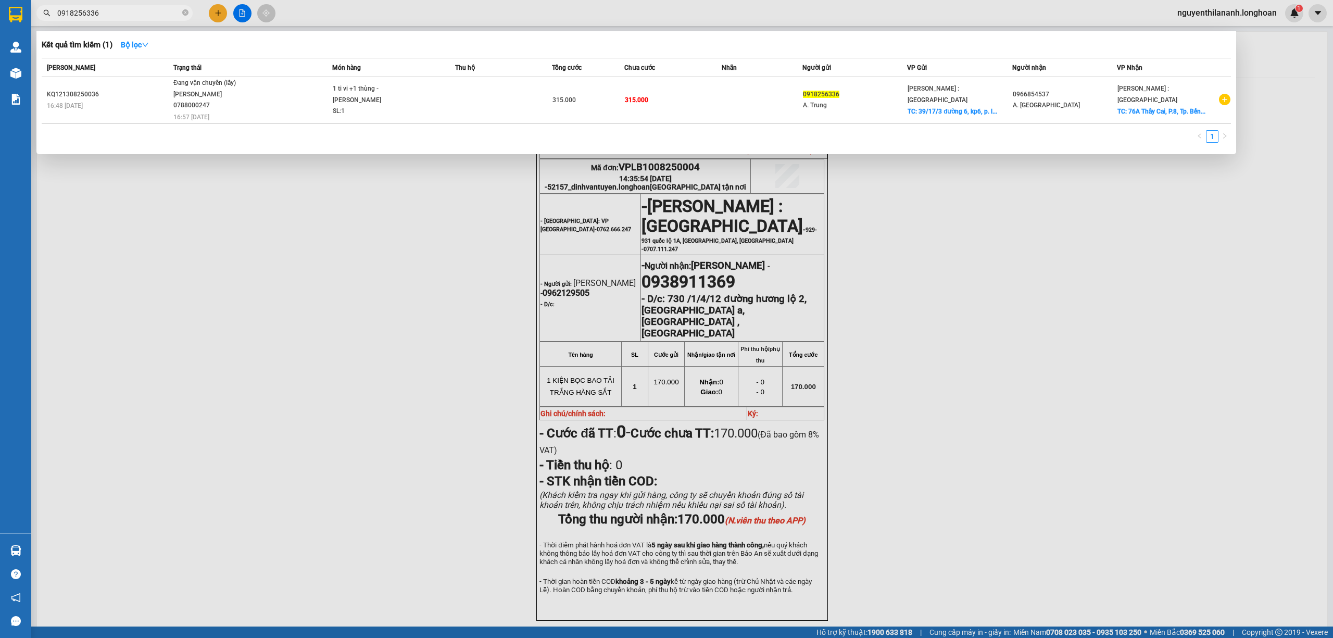
click at [144, 7] on input "0918256336" at bounding box center [118, 12] width 123 height 11
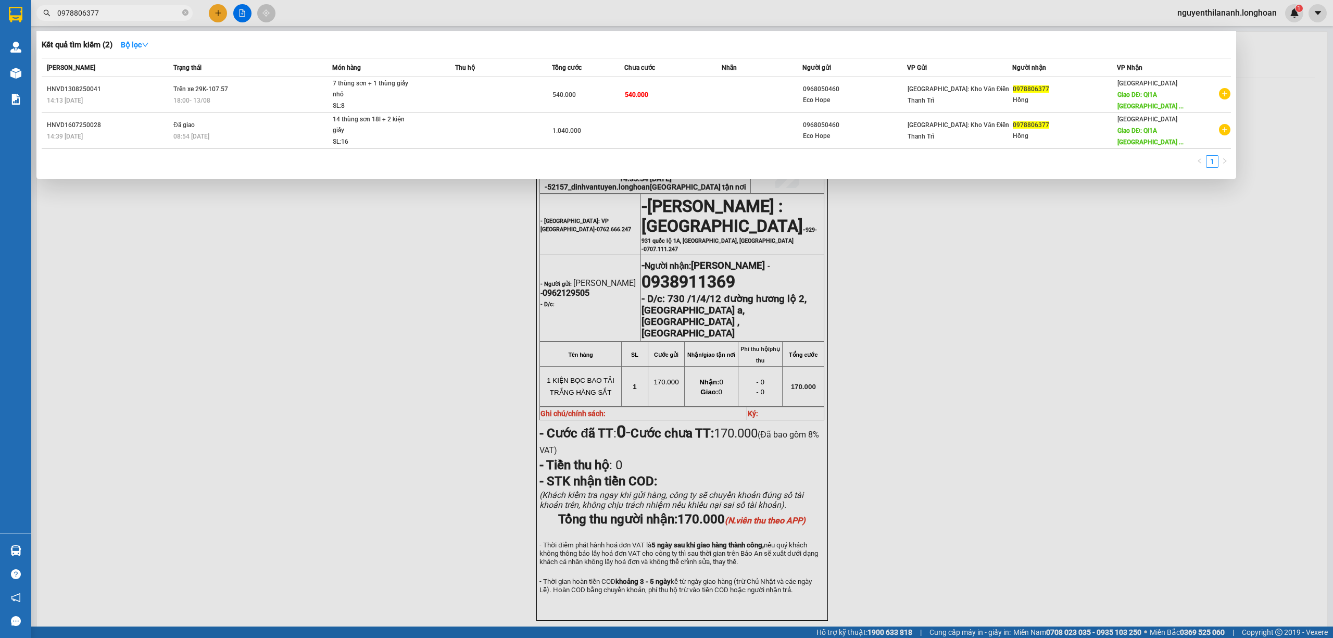
type input "0978806377"
click at [170, 17] on input "0978806377" at bounding box center [118, 12] width 123 height 11
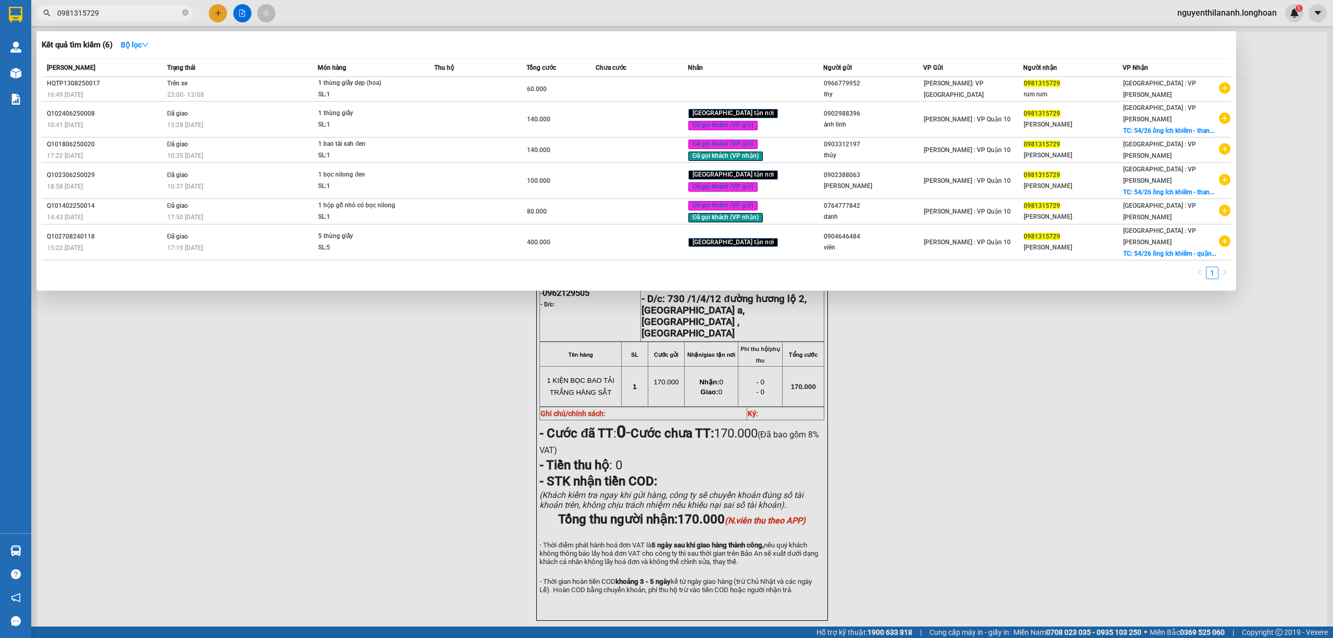
type input "0981315729"
click at [125, 7] on input "0981315729" at bounding box center [118, 12] width 123 height 11
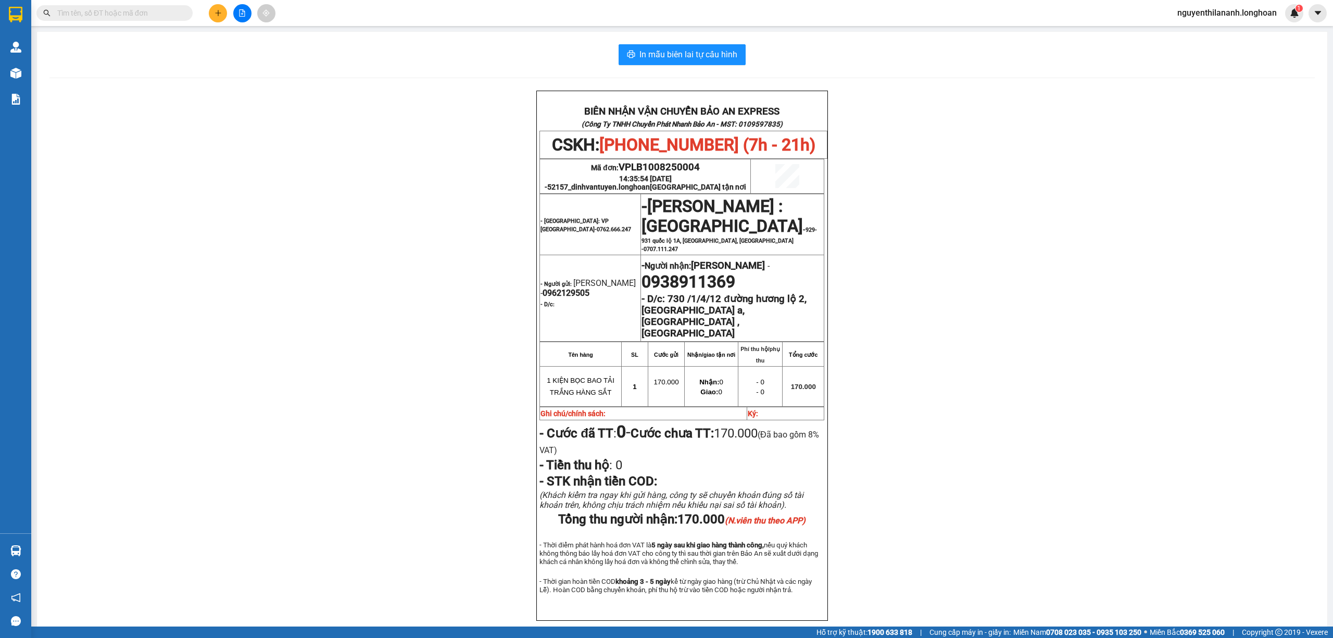
paste input "0559586889"
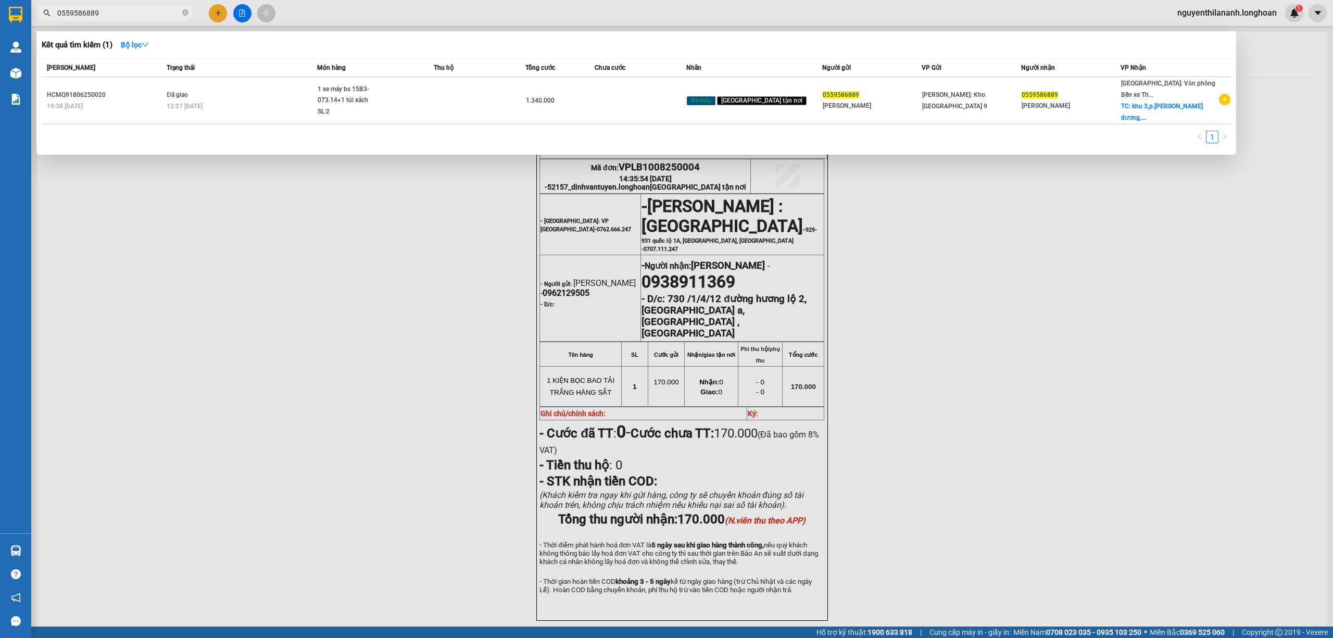
drag, startPoint x: 107, startPoint y: 7, endPoint x: 53, endPoint y: 12, distance: 54.9
click at [53, 12] on span "0559586889" at bounding box center [114, 13] width 156 height 16
type input "0559586889"
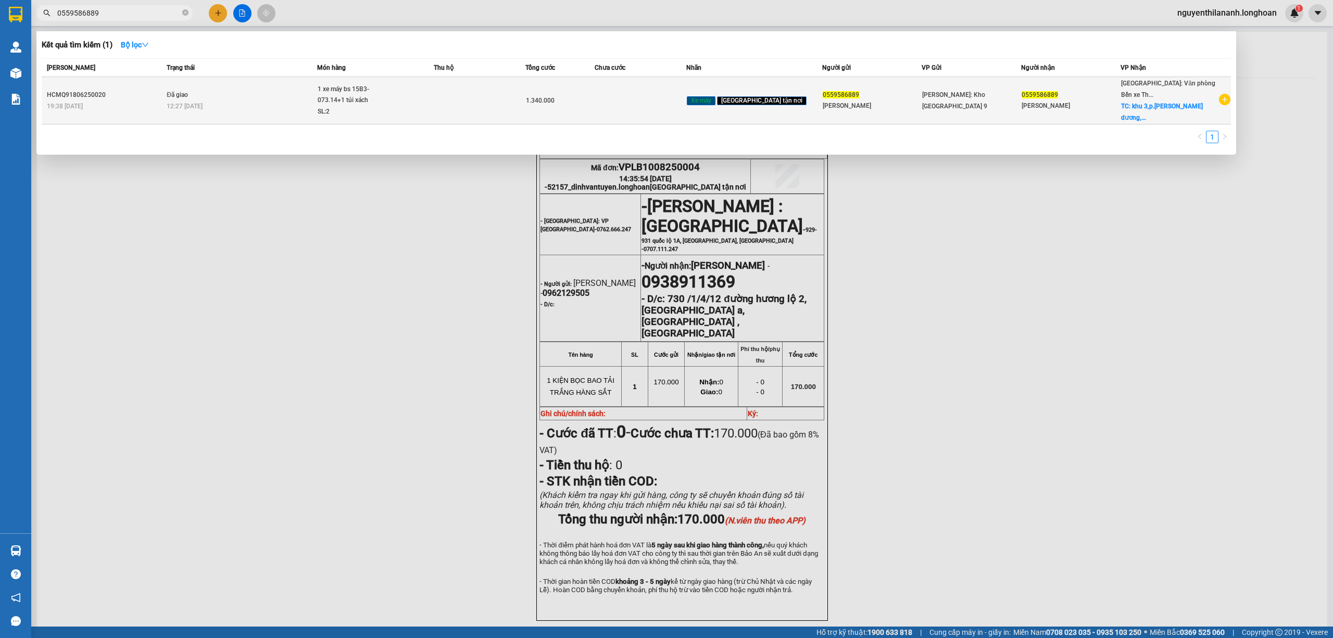
click at [99, 90] on div "HCMQ91806250020" at bounding box center [105, 95] width 117 height 11
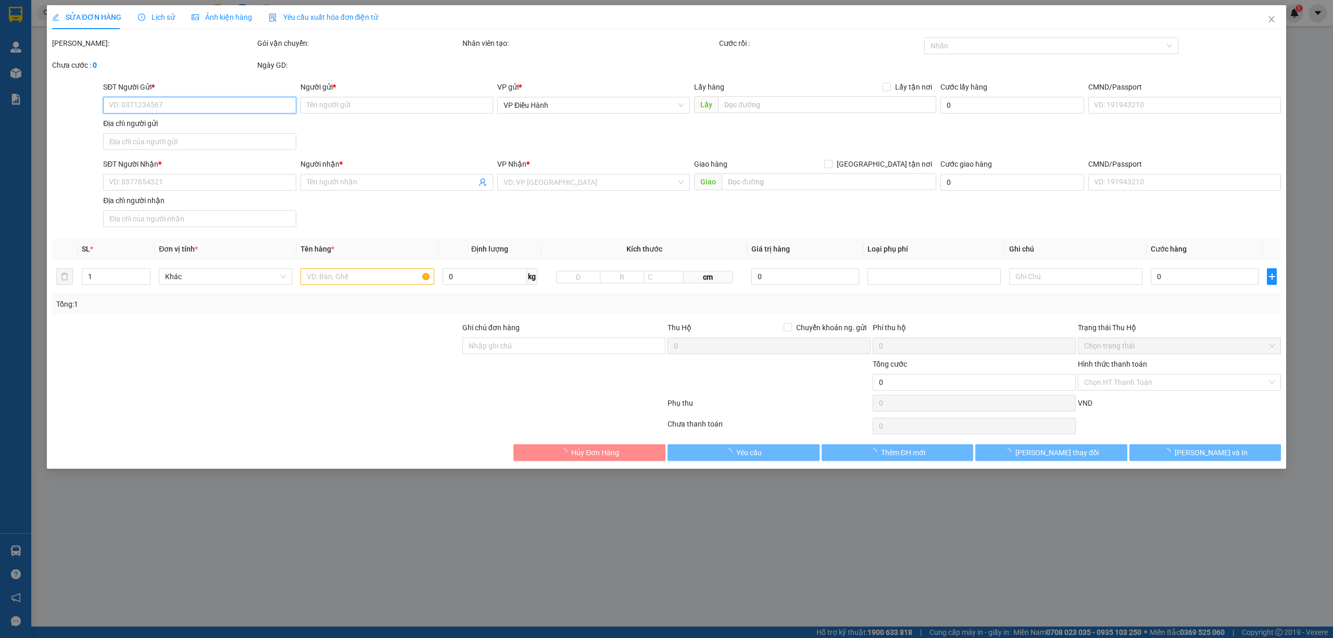
type input "0559586889"
type input "nguyễn duy thành"
type input "0559586889"
type input "nguyễn duy thành"
checkbox input "true"
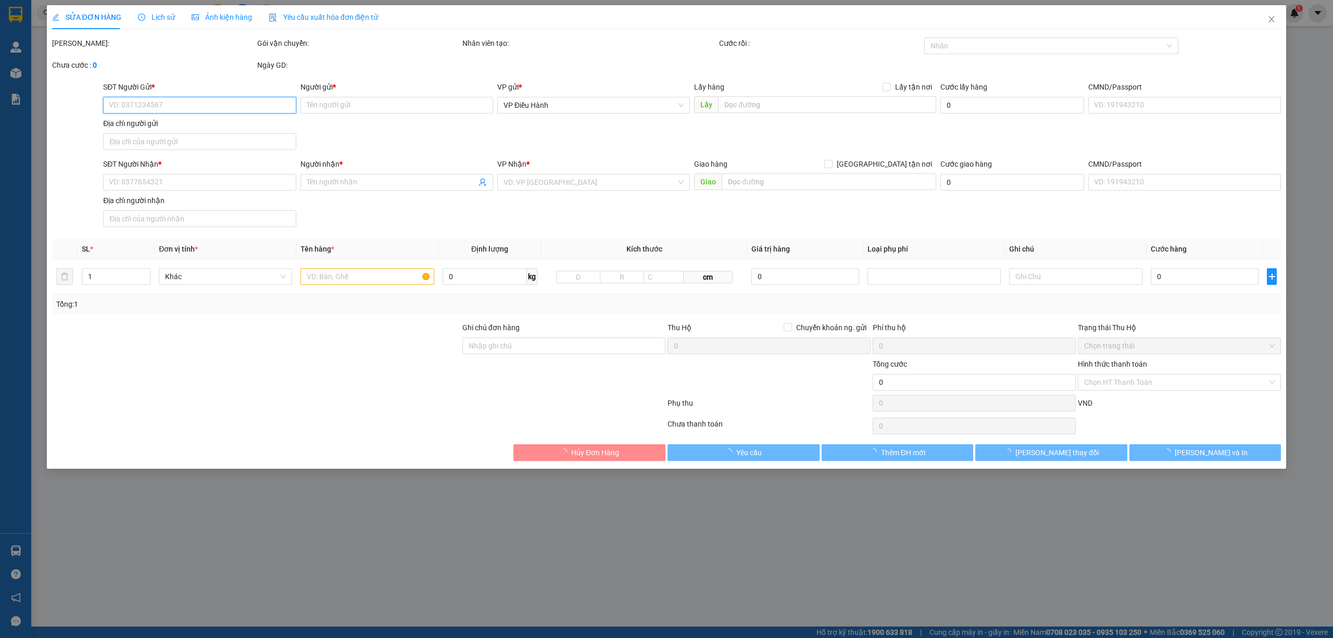
type input "khu 3,p.lê lợi.q.an dương,hải phòng"
type input "chìa khóa quấn tay lái+giấy tờ khách giữ"
type input "1.340.000"
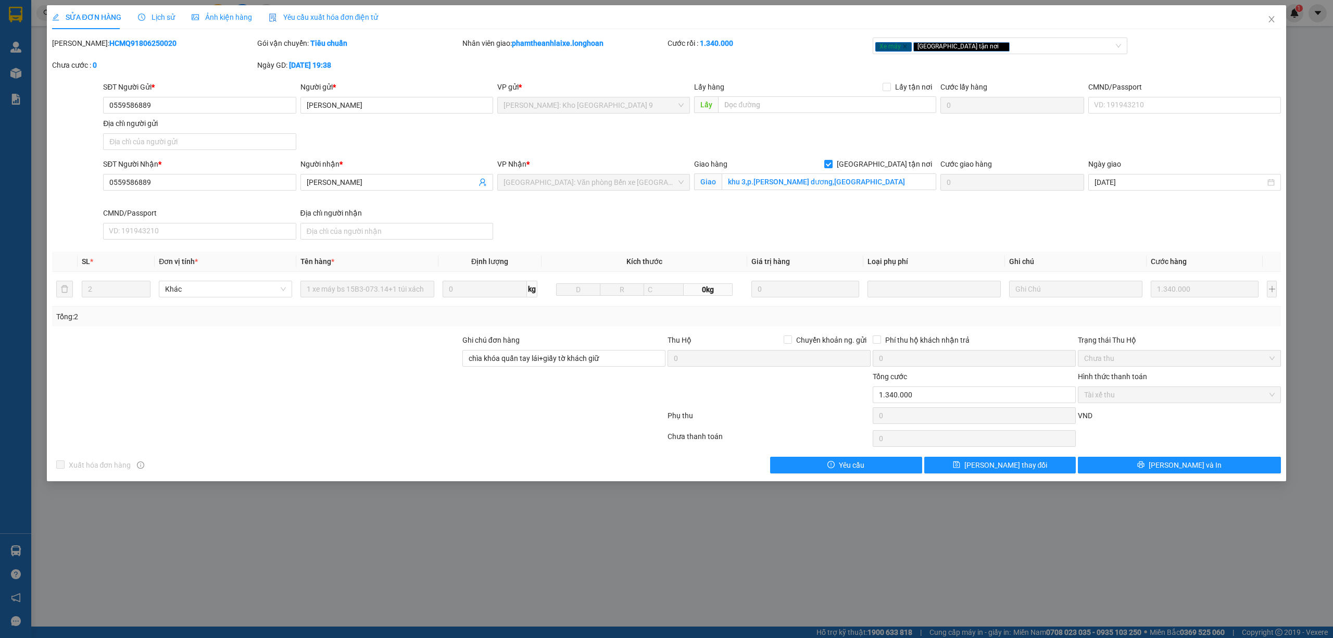
drag, startPoint x: 156, startPoint y: 45, endPoint x: 79, endPoint y: 44, distance: 77.1
click at [79, 44] on div "Mã ĐH: HCMQ91806250020" at bounding box center [153, 42] width 203 height 11
copy b "HCMQ91806250020"
